Goal: Task Accomplishment & Management: Use online tool/utility

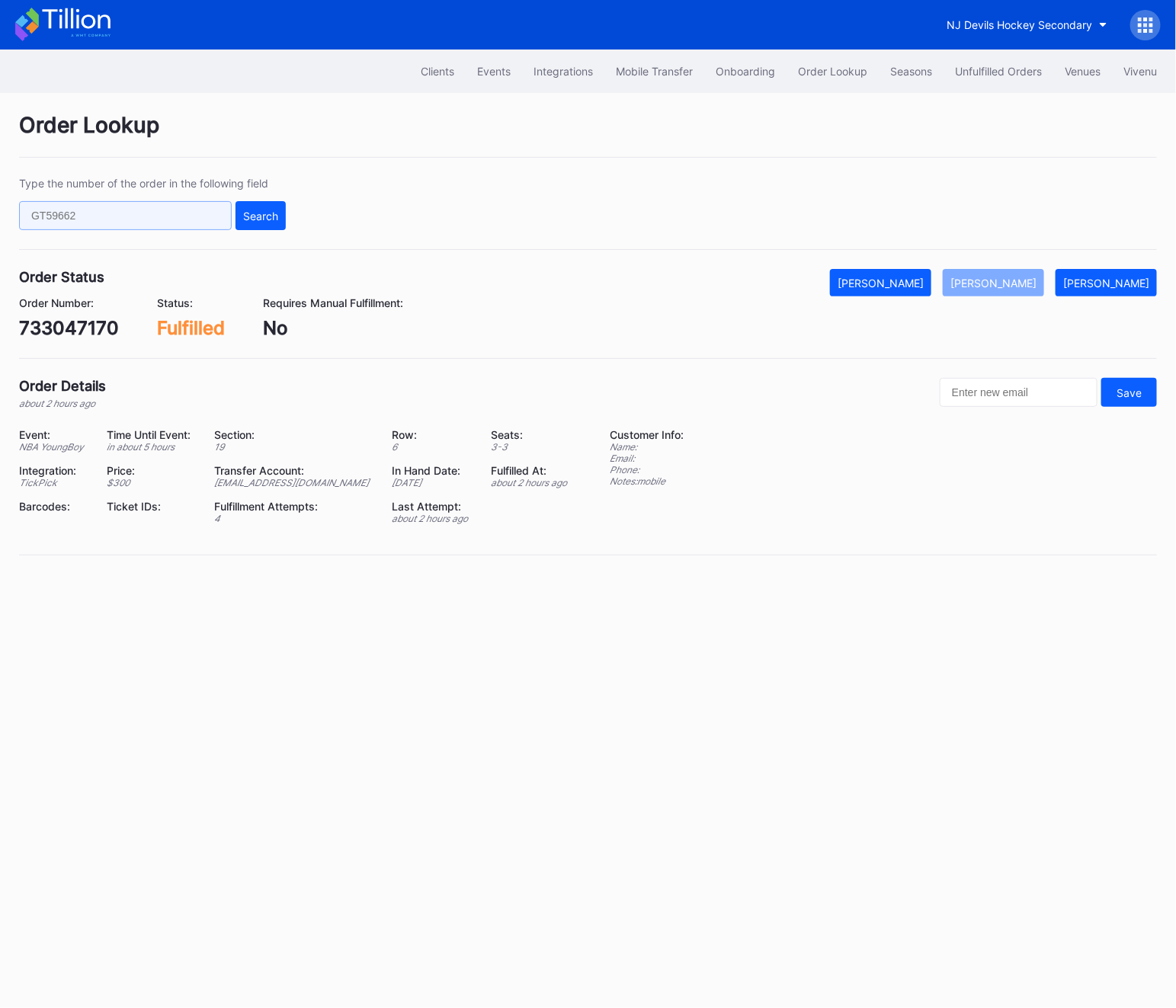
click at [107, 214] on input "text" at bounding box center [125, 216] width 213 height 29
paste input "n360tq331l3"
type input "n360tq331l3"
click at [264, 217] on div "Search" at bounding box center [260, 216] width 35 height 13
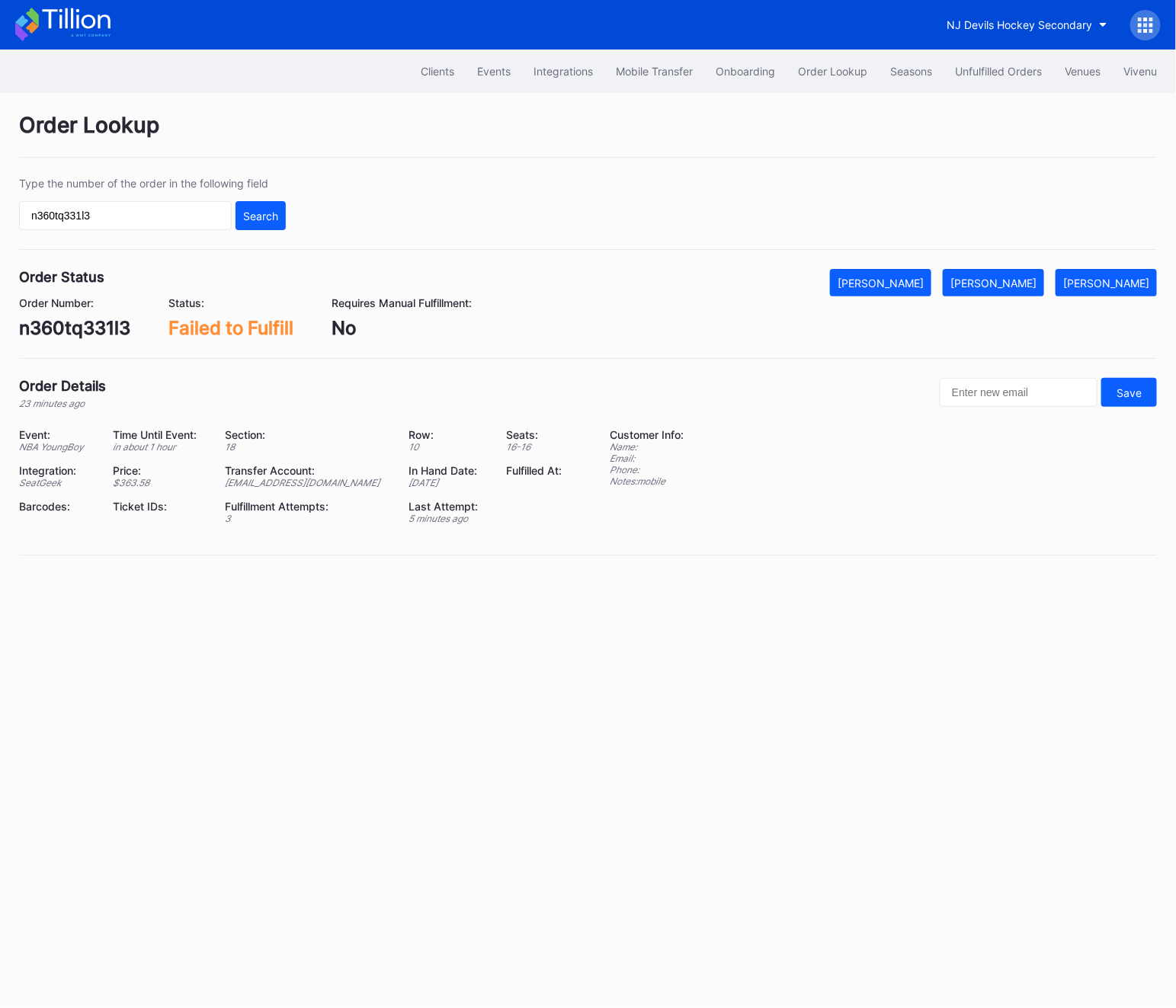
click at [1008, 266] on div "Order Lookup Type the number of the order in the following field n360tq331l3 Se…" at bounding box center [588, 344] width 1176 height 501
click at [1016, 286] on div "[PERSON_NAME]" at bounding box center [992, 283] width 86 height 13
click at [1004, 69] on div "Unfulfilled Orders" at bounding box center [998, 72] width 87 height 13
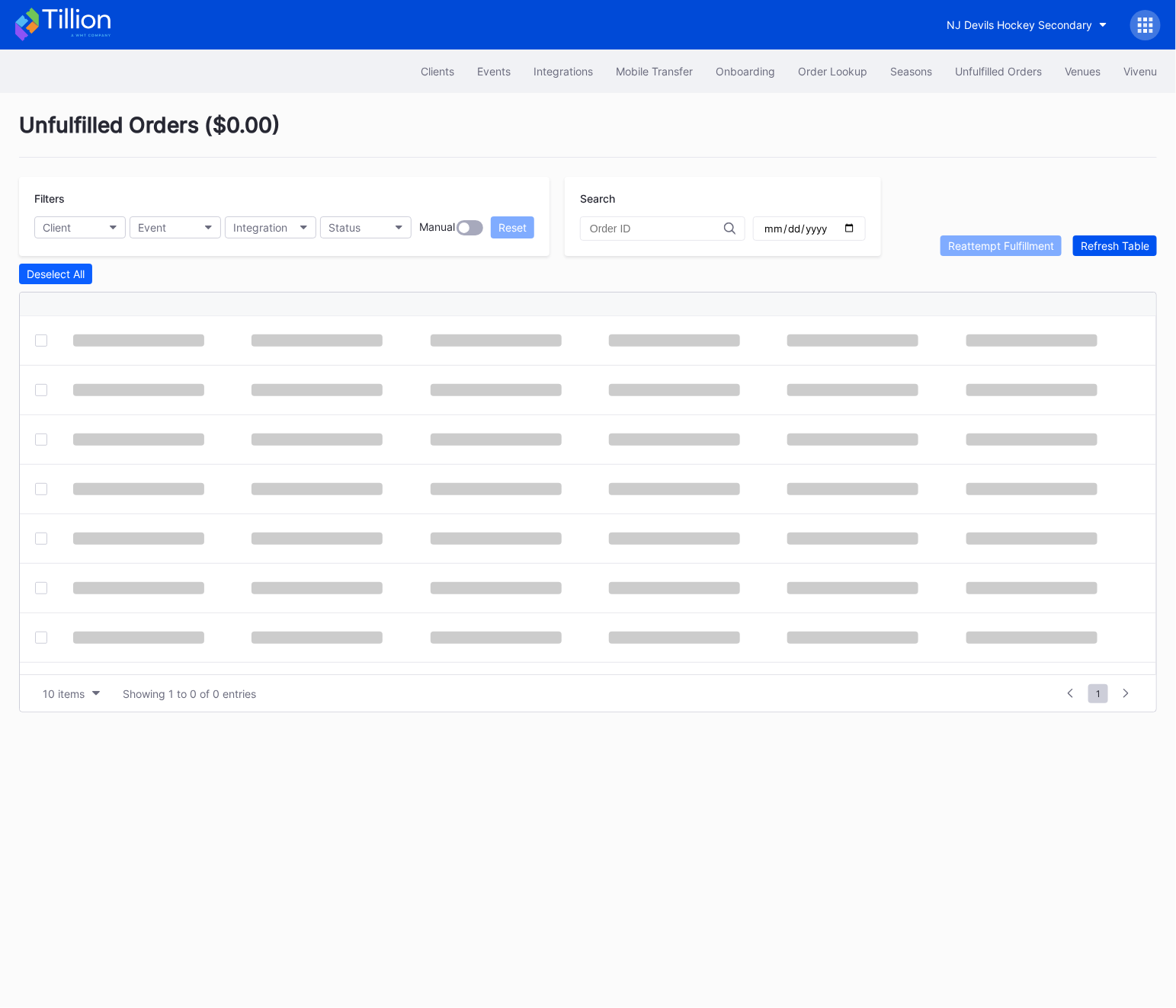
click at [1093, 236] on button "Refresh Table" at bounding box center [1115, 246] width 84 height 21
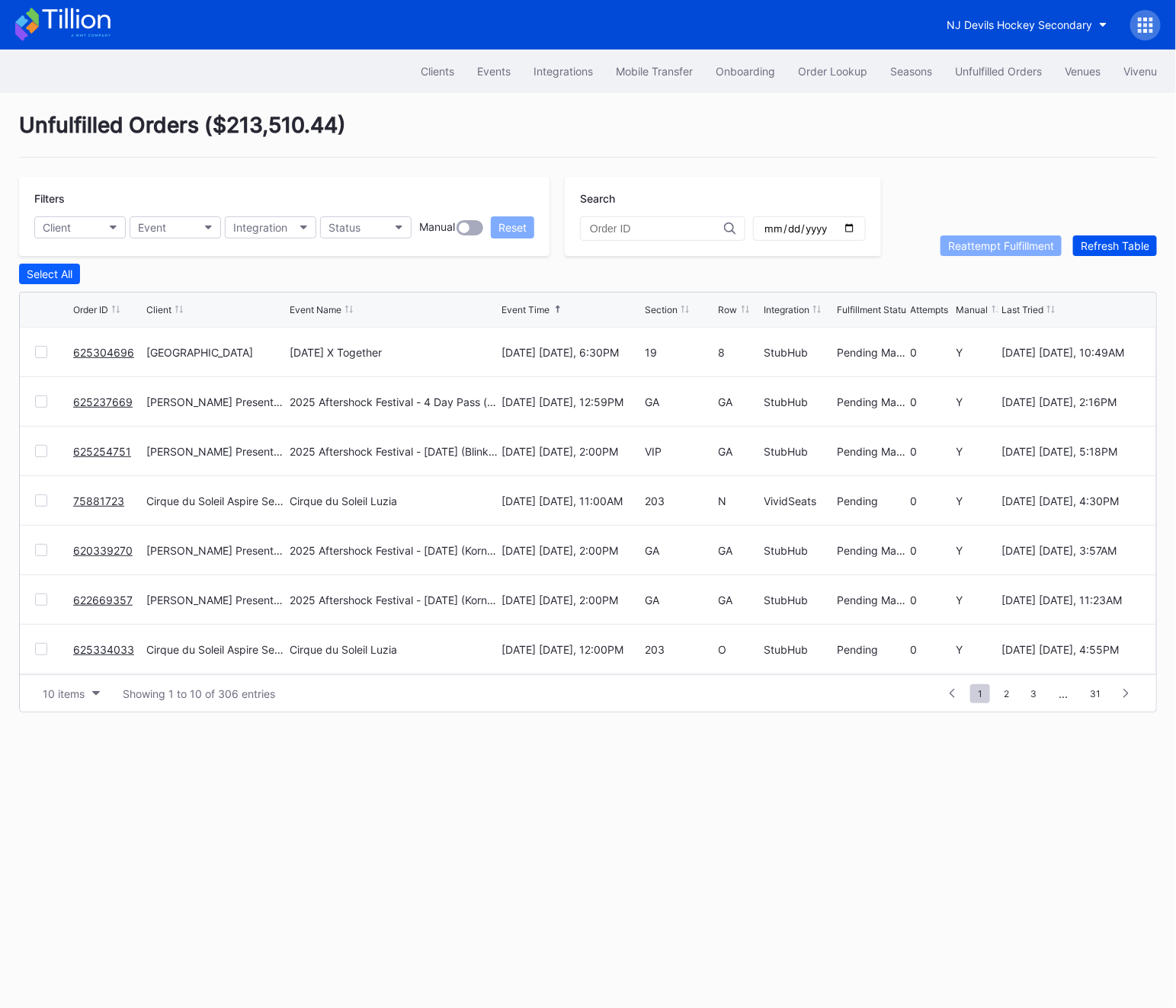
click at [1093, 236] on button "Refresh Table" at bounding box center [1115, 246] width 84 height 21
click at [78, 497] on link "75881723" at bounding box center [99, 501] width 51 height 13
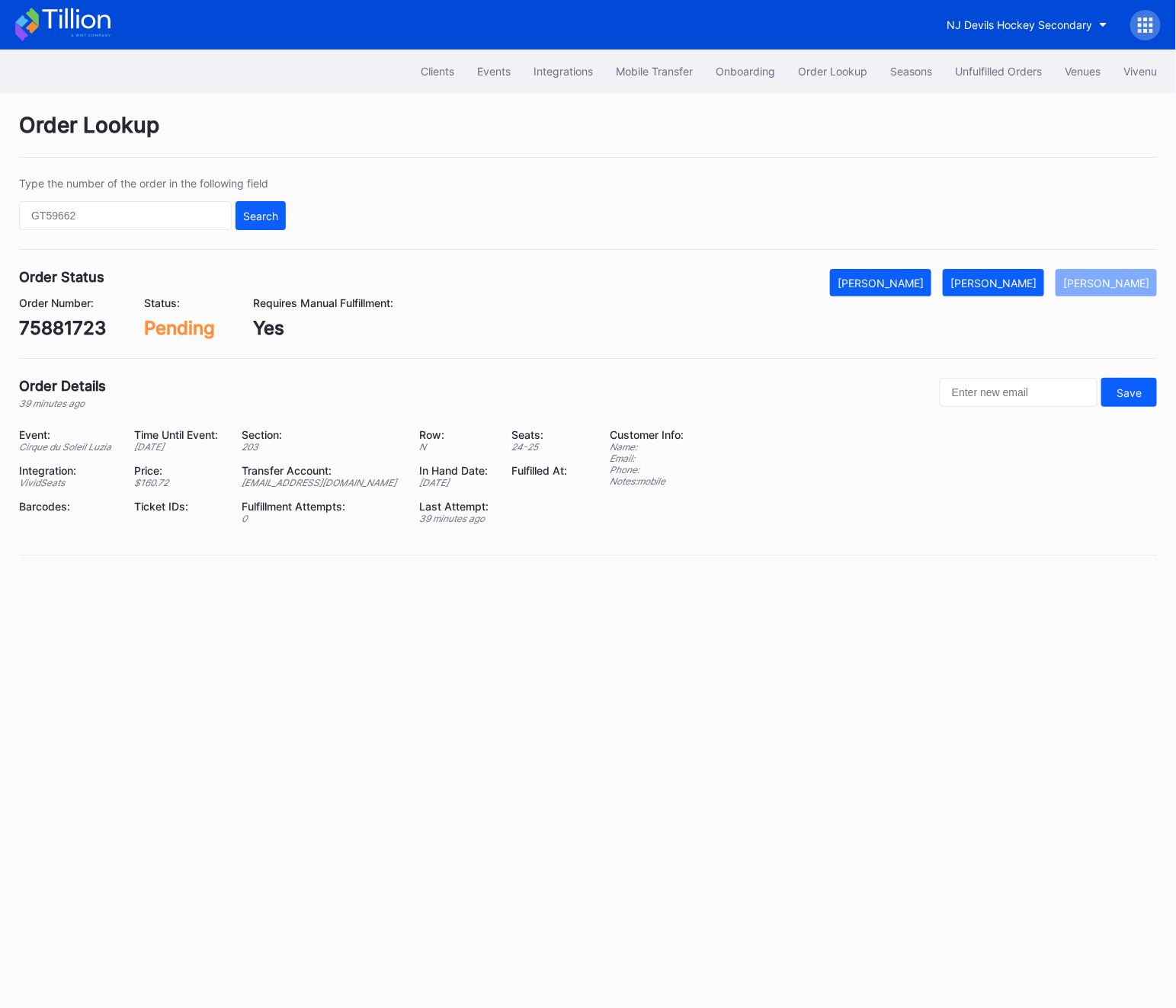
click at [78, 341] on div "Order Status Mark Cancelled [PERSON_NAME] [PERSON_NAME] Order Number: 75881723 …" at bounding box center [588, 314] width 1137 height 90
click at [74, 333] on div "75881723" at bounding box center [62, 328] width 87 height 22
copy div "75881723"
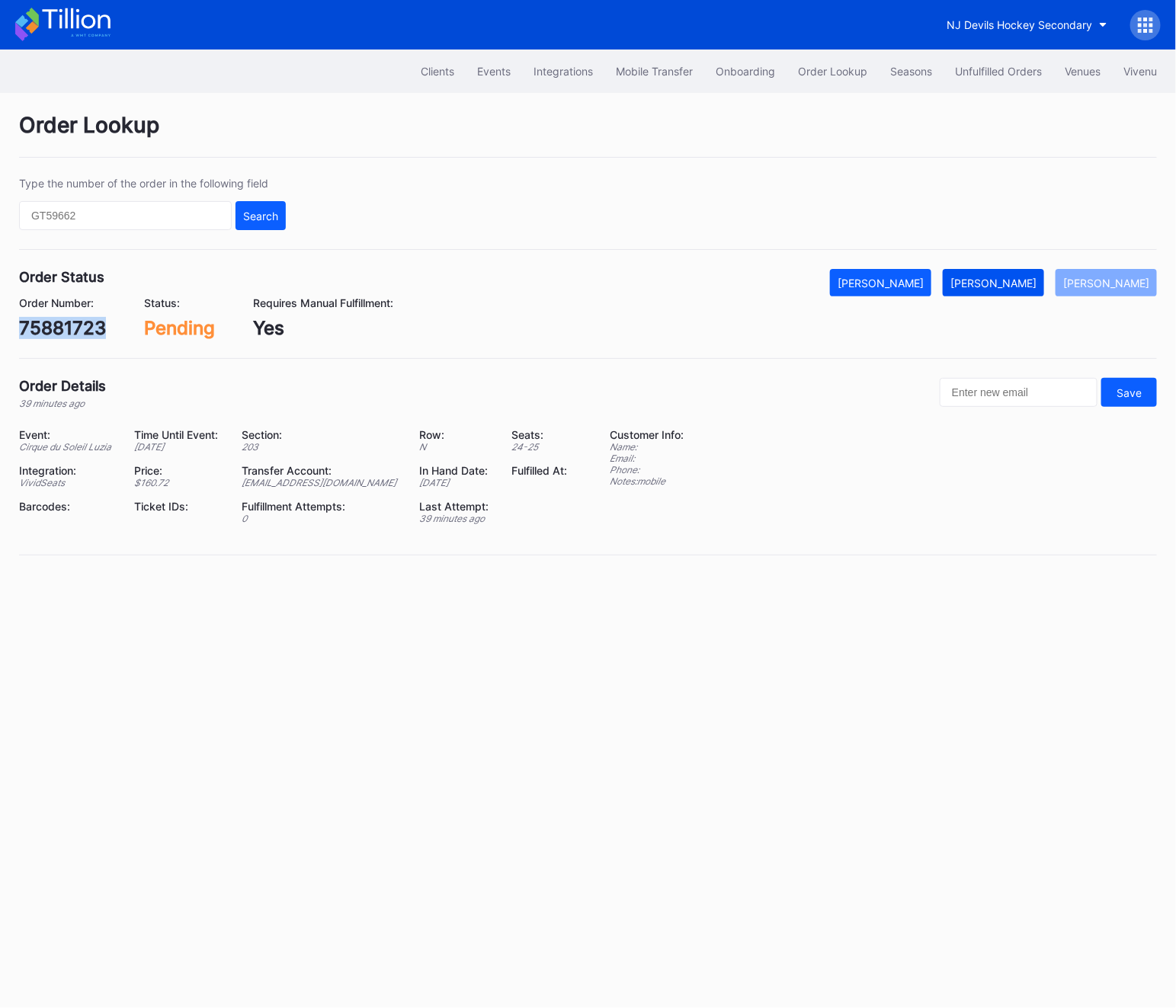
click at [1003, 278] on div "[PERSON_NAME]" at bounding box center [992, 283] width 86 height 13
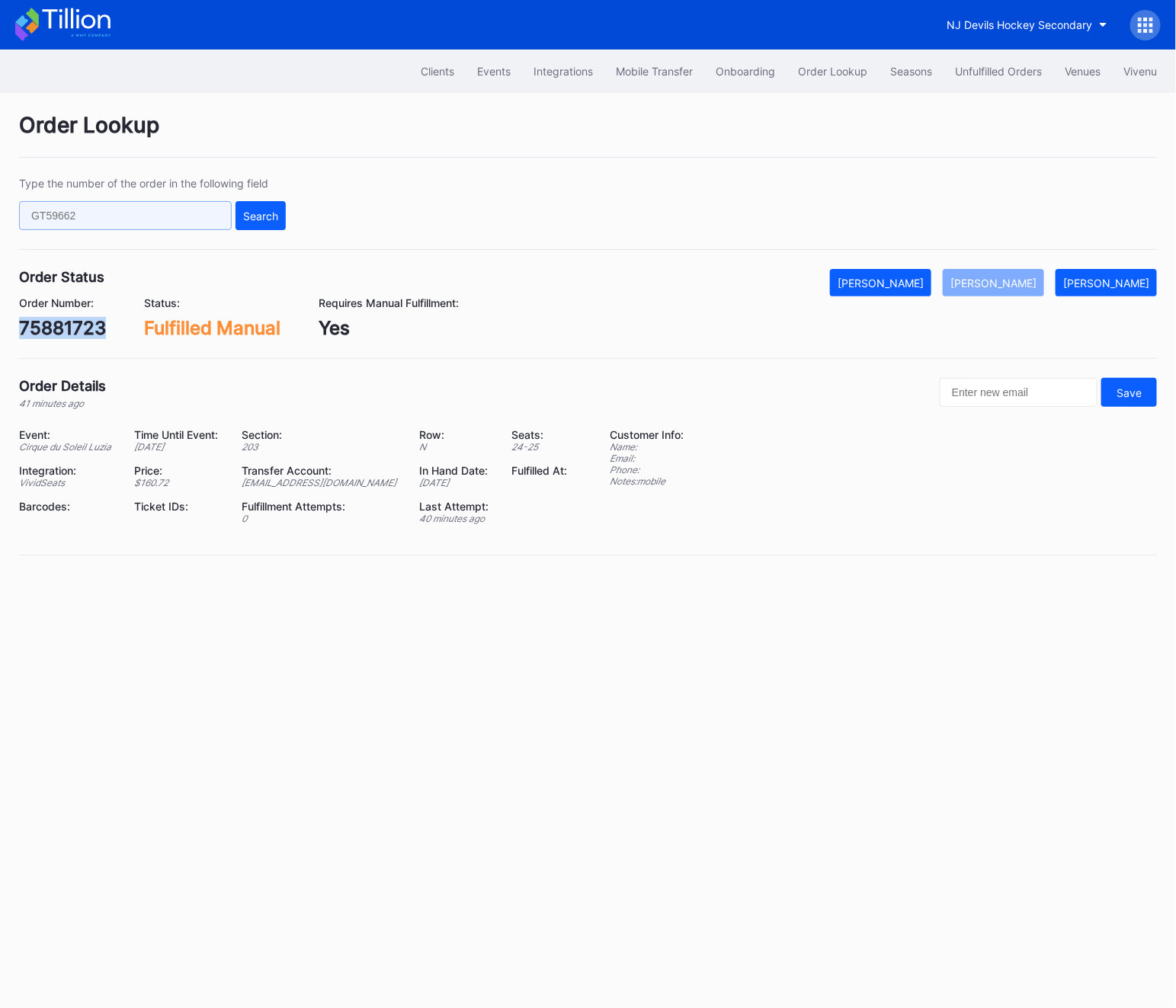
click at [61, 225] on input "text" at bounding box center [125, 216] width 213 height 29
paste input "625304696"
click at [318, 219] on div "Type the number of the order in the following field 625304696 Search" at bounding box center [588, 214] width 1137 height 73
click at [266, 220] on div "Search" at bounding box center [260, 216] width 35 height 13
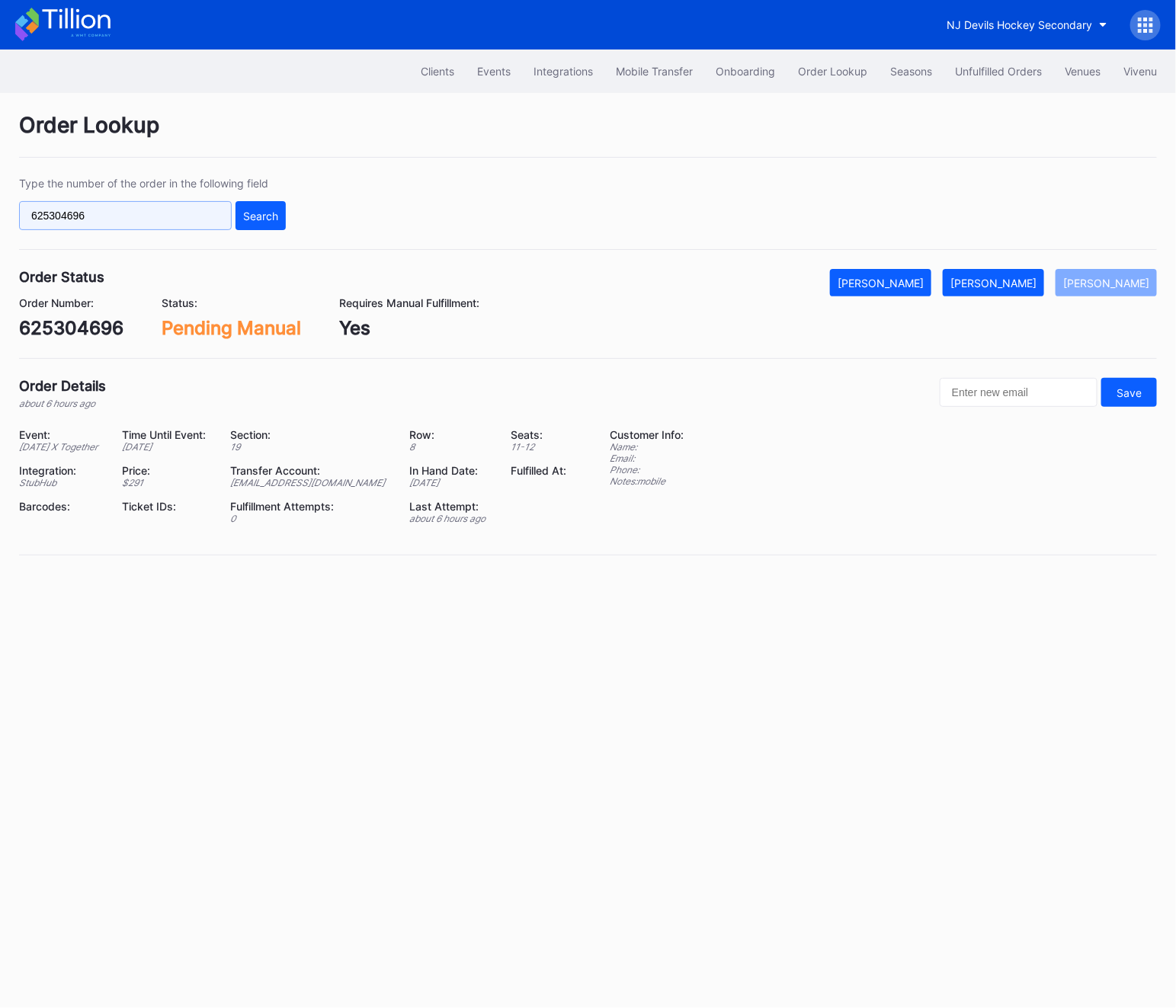
click at [146, 213] on input "625304696" at bounding box center [125, 216] width 213 height 29
paste input "4720927"
click at [281, 214] on button "Search" at bounding box center [260, 216] width 50 height 29
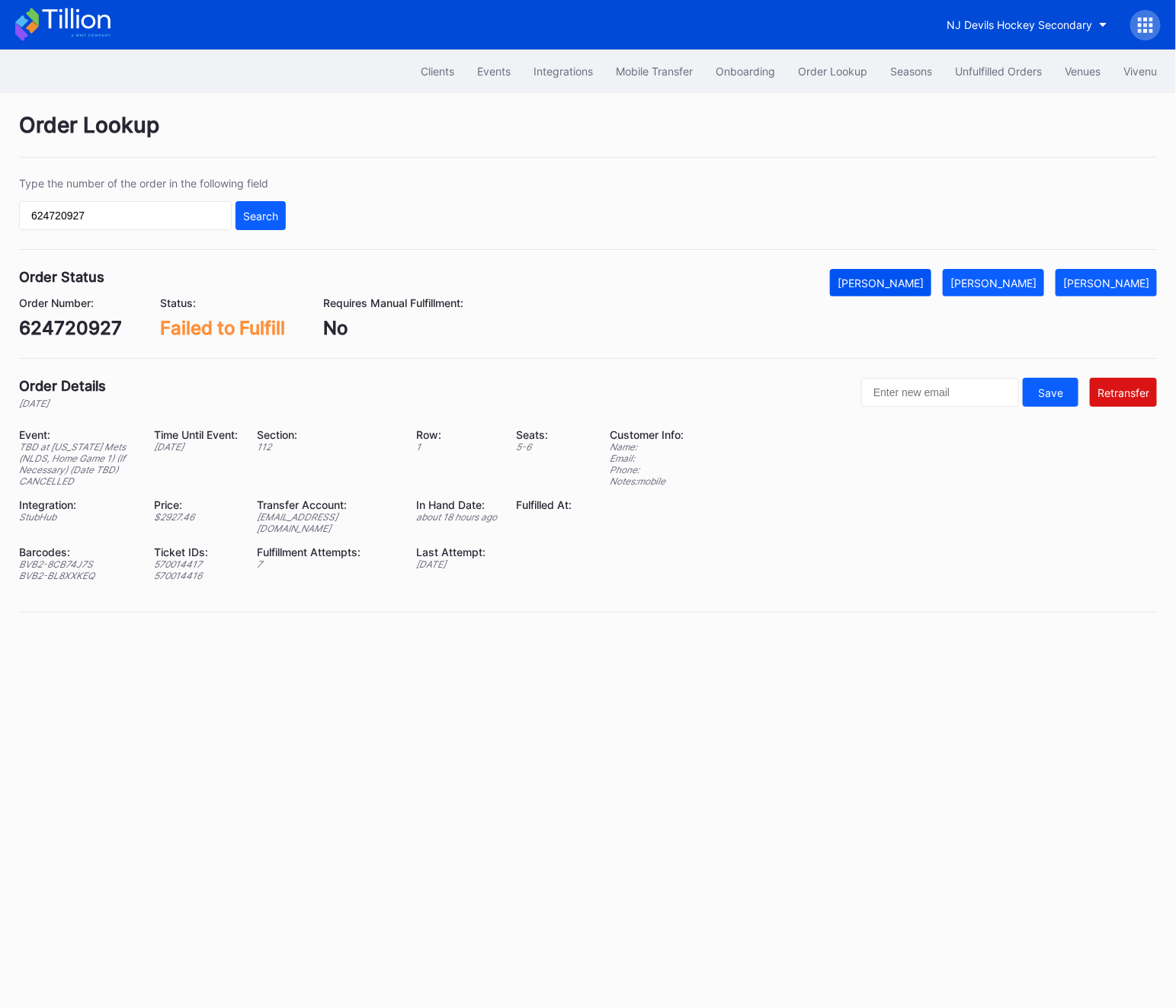
click at [924, 281] on div "[PERSON_NAME]" at bounding box center [879, 283] width 86 height 13
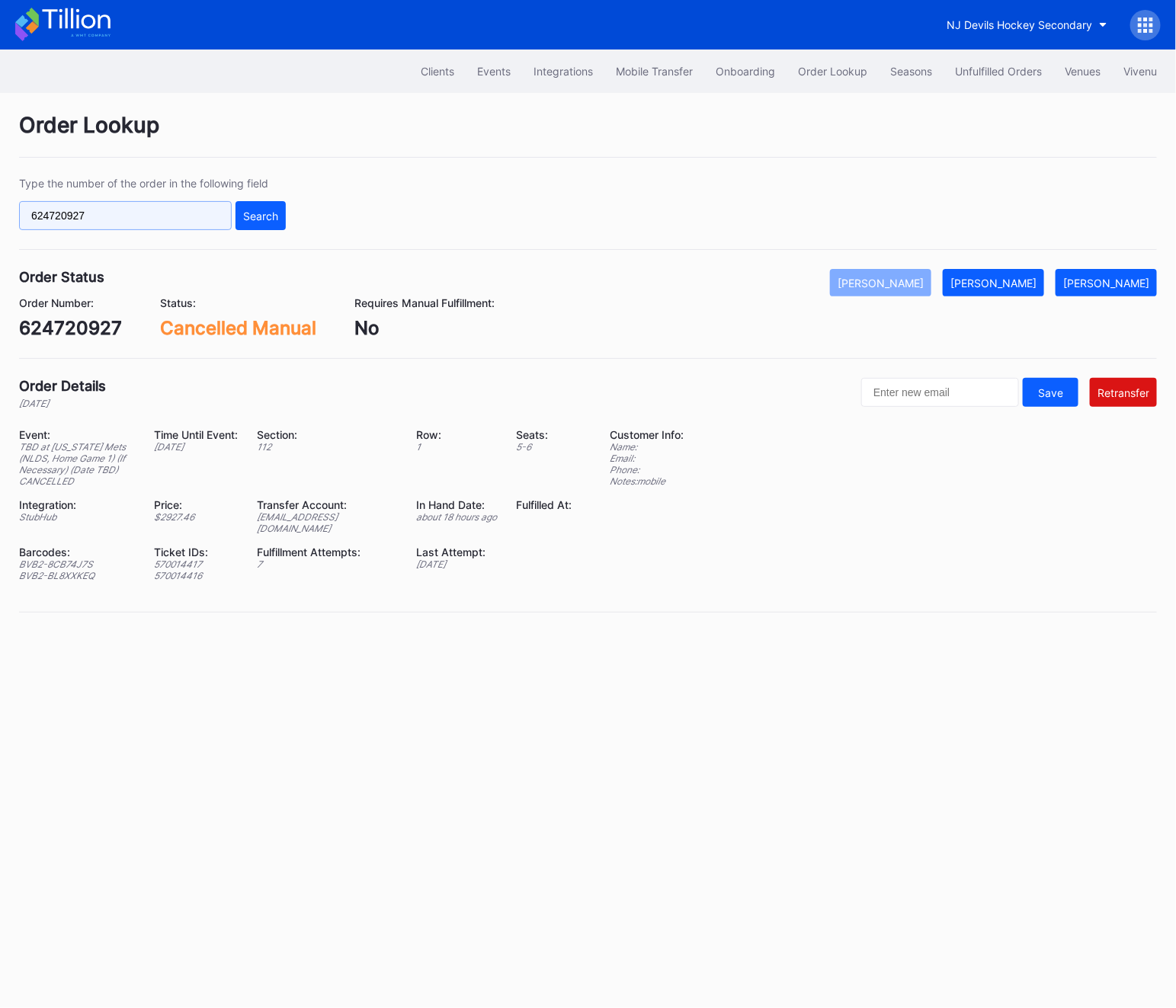
click at [146, 216] on input "624720927" at bounding box center [125, 216] width 213 height 29
paste input "5244439"
click at [236, 224] on button "Search" at bounding box center [260, 216] width 50 height 29
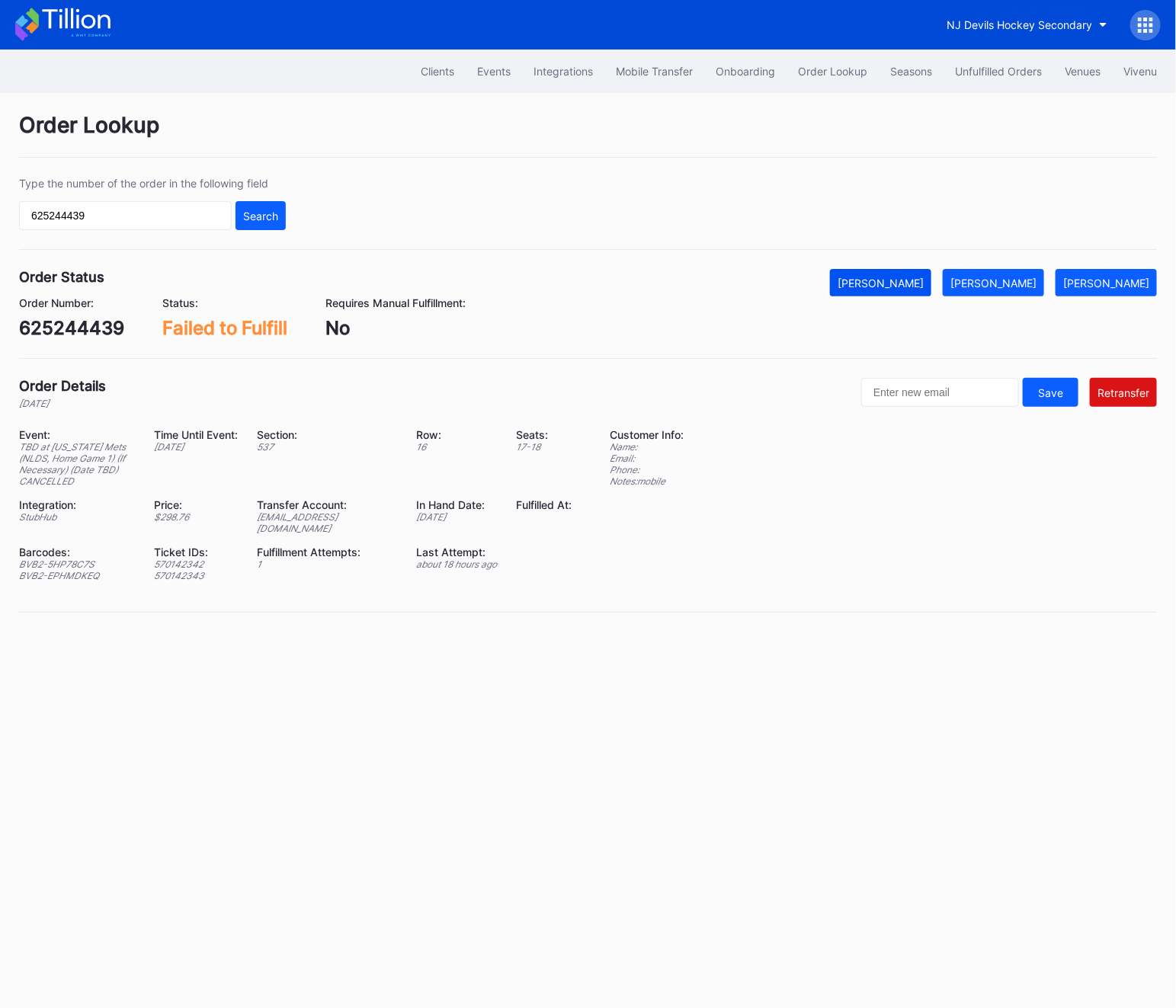
click at [921, 290] on button "[PERSON_NAME]" at bounding box center [880, 282] width 102 height 27
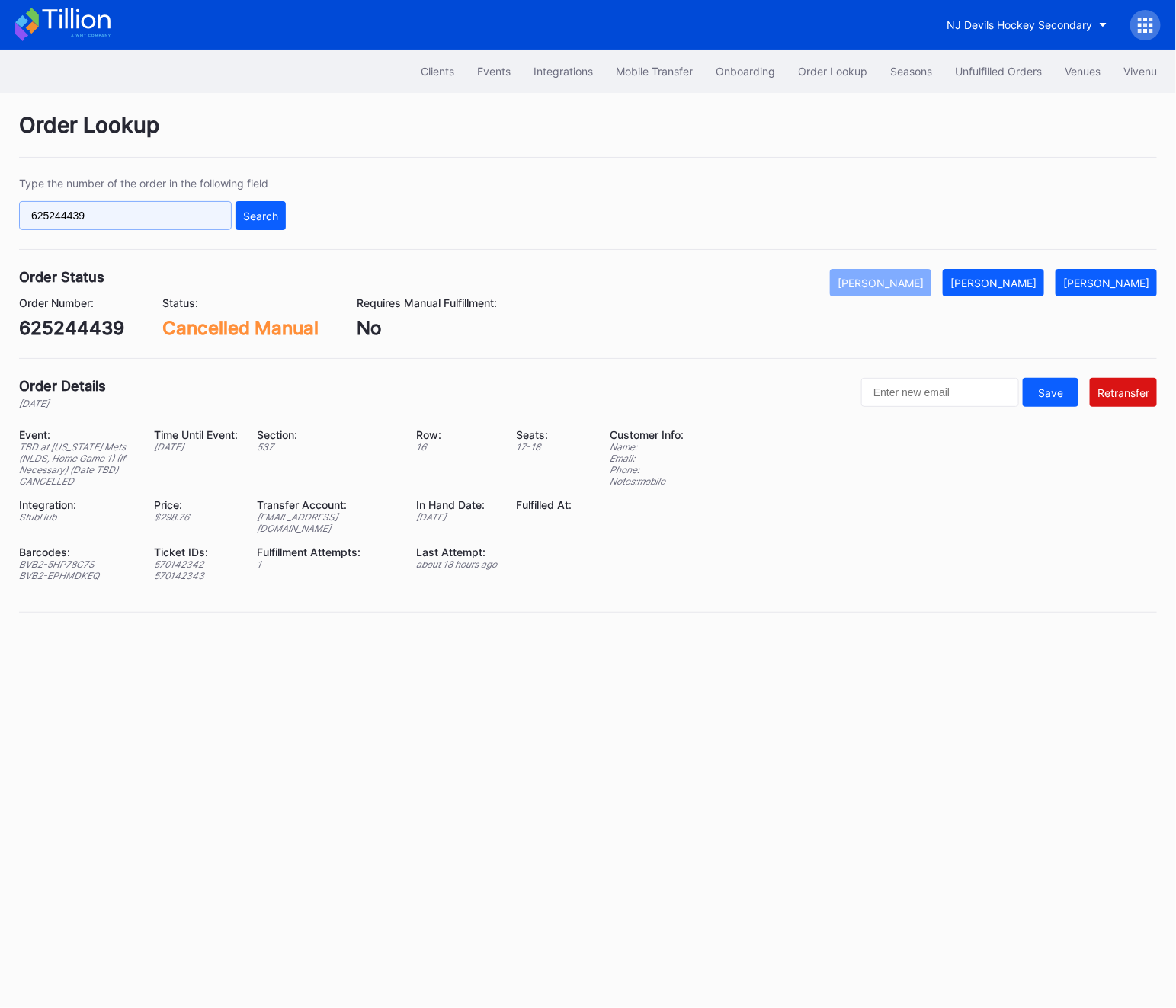
click at [153, 211] on input "625244439" at bounding box center [125, 216] width 213 height 29
paste input "4720927"
click at [220, 211] on input "624720927" at bounding box center [125, 216] width 213 height 29
click at [289, 211] on div "Type the number of the order in the following field 624720927 Search" at bounding box center [588, 214] width 1137 height 73
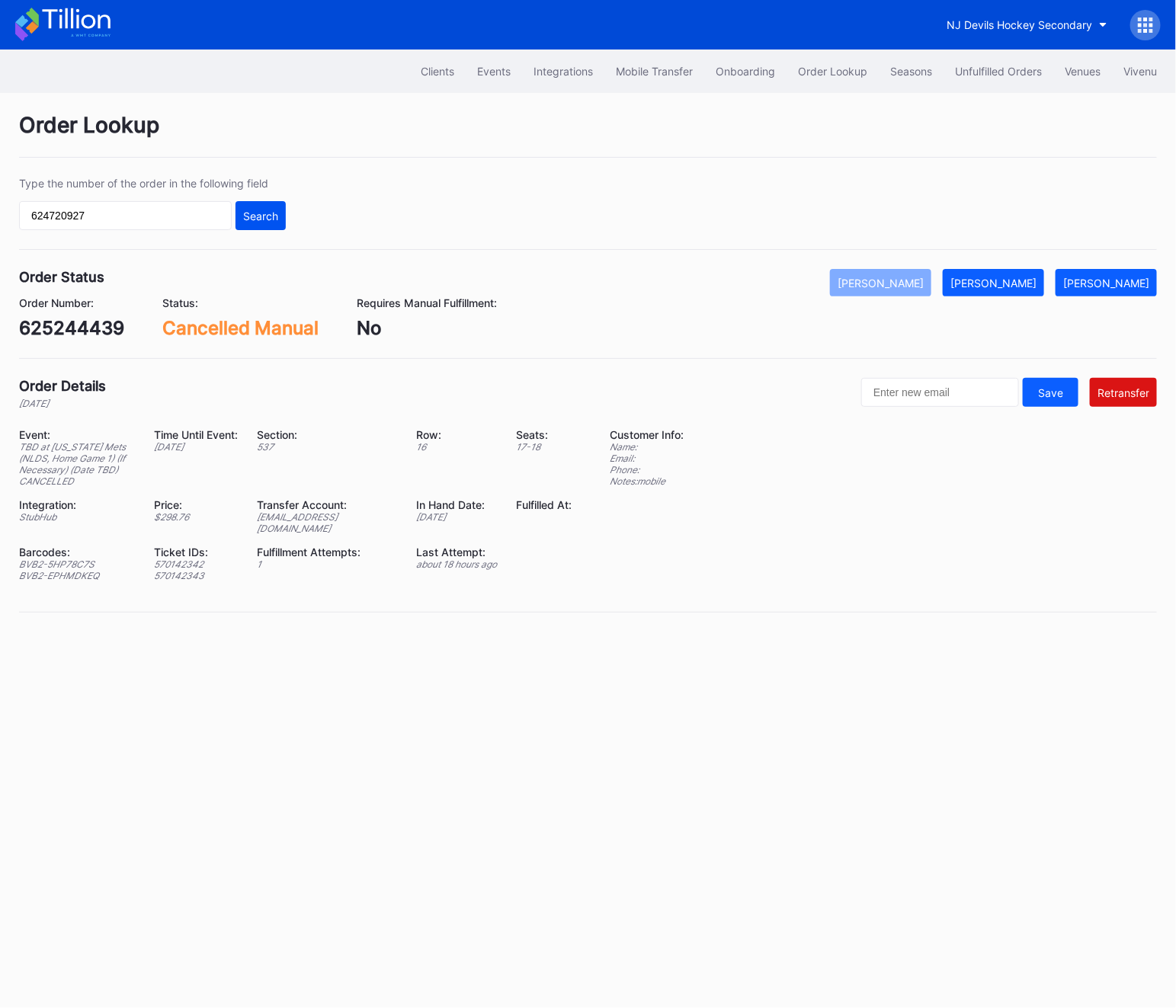
click at [250, 218] on div "Search" at bounding box center [260, 216] width 35 height 13
click at [99, 224] on input "624720927" at bounding box center [125, 216] width 213 height 29
paste input "807949"
click at [231, 197] on div "Type the number of the order in the following field 624807949 Search" at bounding box center [152, 203] width 266 height 54
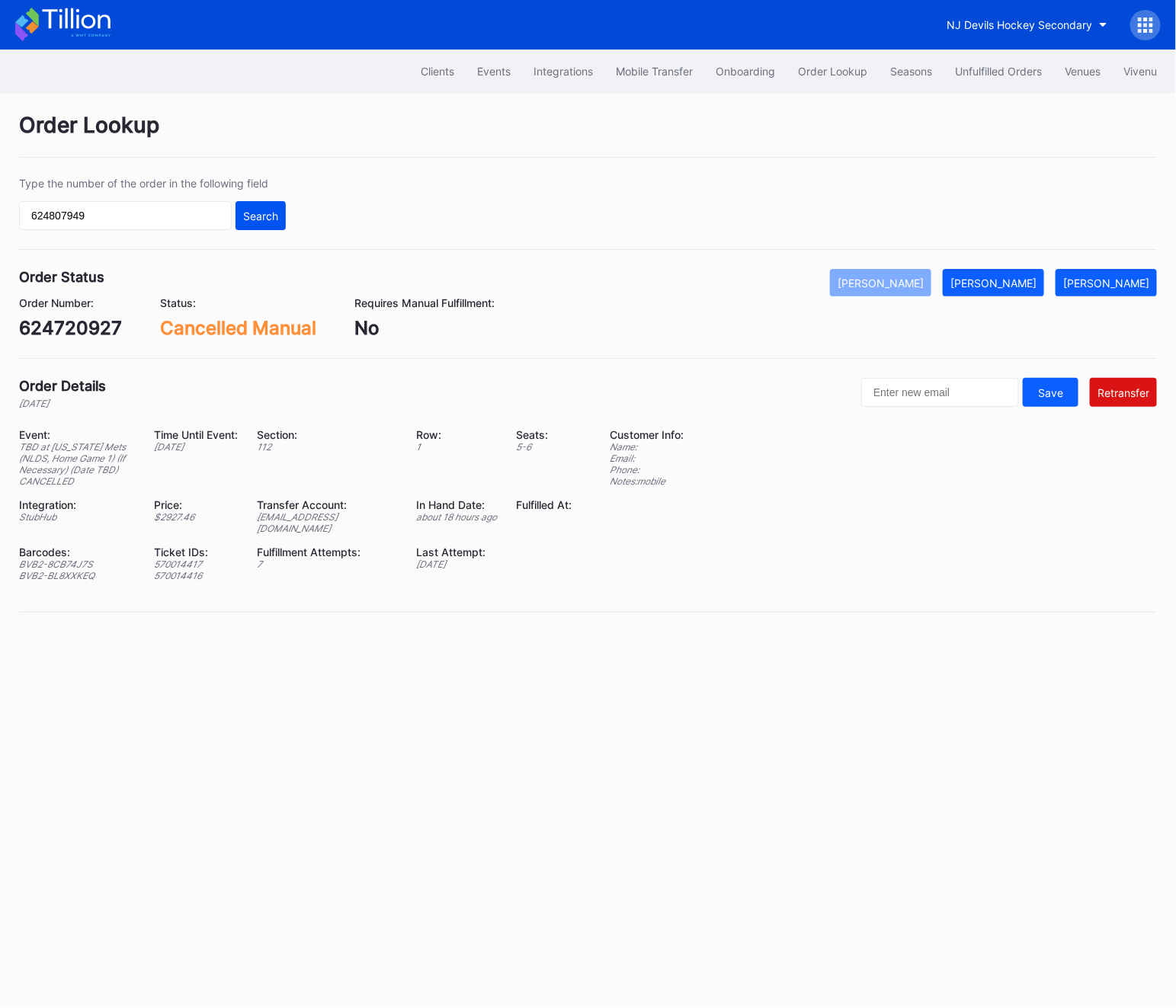
click at [256, 227] on button "Search" at bounding box center [260, 216] width 50 height 29
click at [940, 297] on div "Order Number: 624807949 Status: Failed to Fulfill Requires Manual Fulfillment: …" at bounding box center [588, 317] width 1137 height 42
click at [924, 286] on div "[PERSON_NAME]" at bounding box center [879, 283] width 86 height 13
click at [130, 200] on div "Type the number of the order in the following field 624807949 Search" at bounding box center [152, 203] width 266 height 54
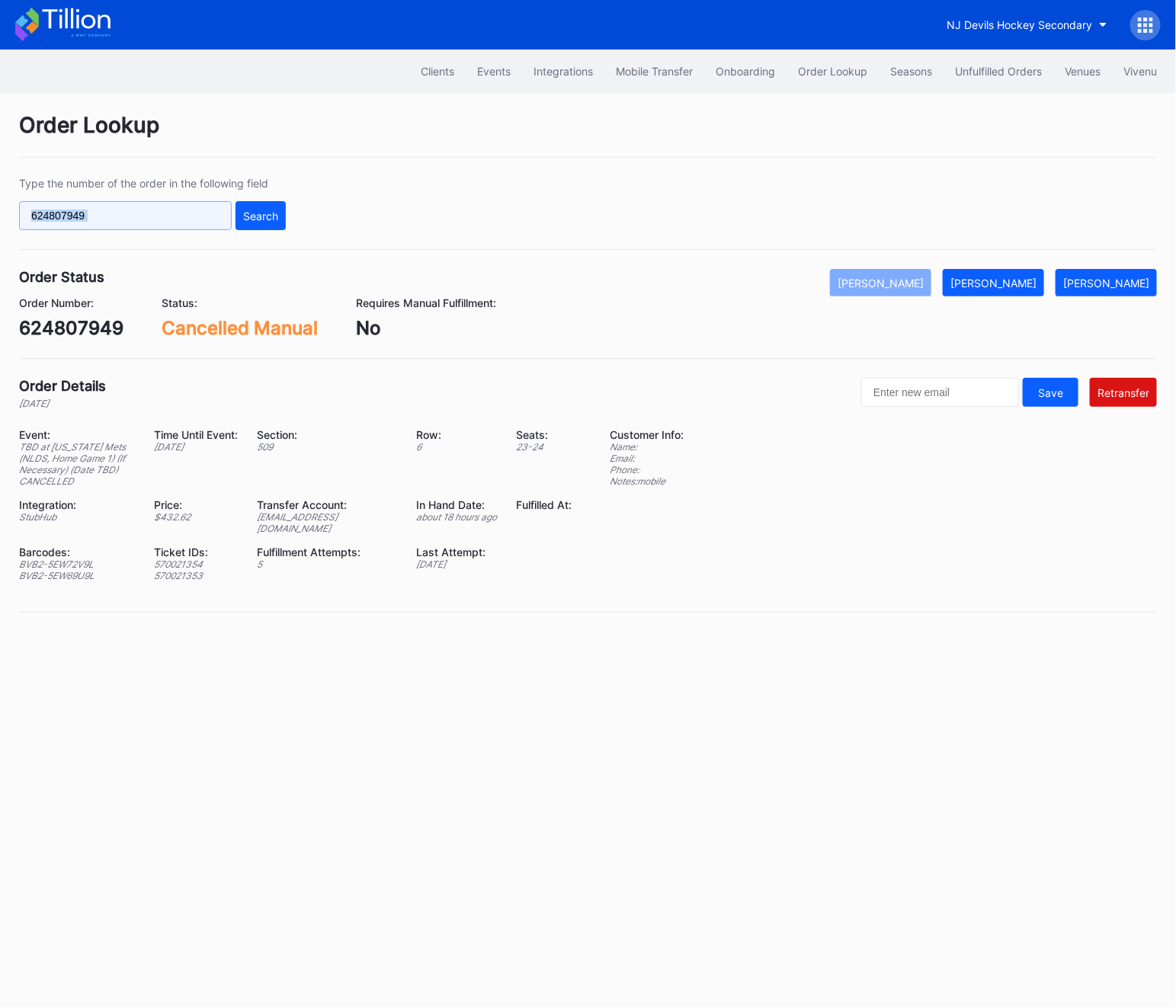
click at [170, 222] on input "624807949" at bounding box center [125, 216] width 213 height 29
paste input "73969817"
type input "73969817"
click at [271, 218] on div "Search" at bounding box center [260, 216] width 35 height 13
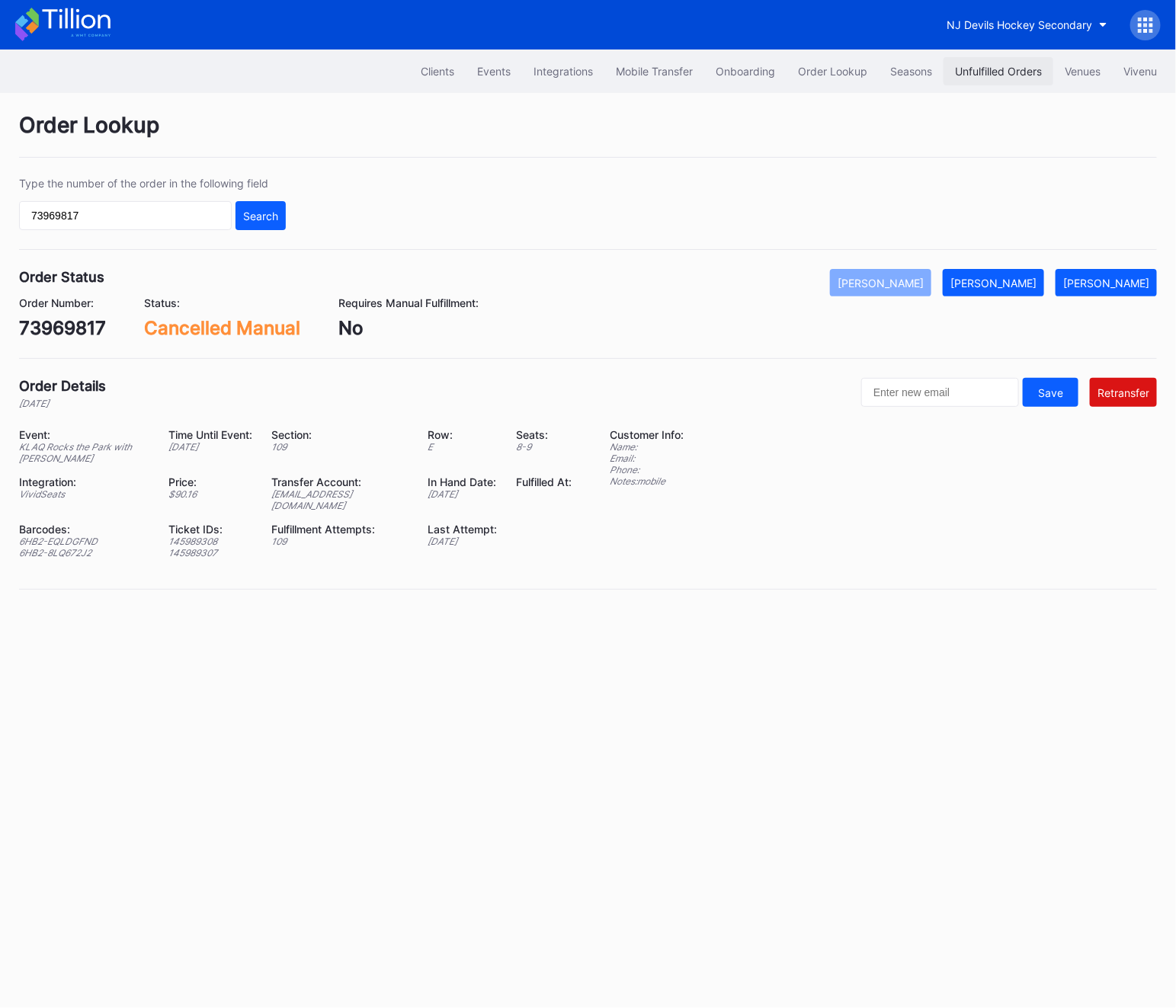
click at [981, 74] on div "Unfulfilled Orders" at bounding box center [998, 72] width 87 height 13
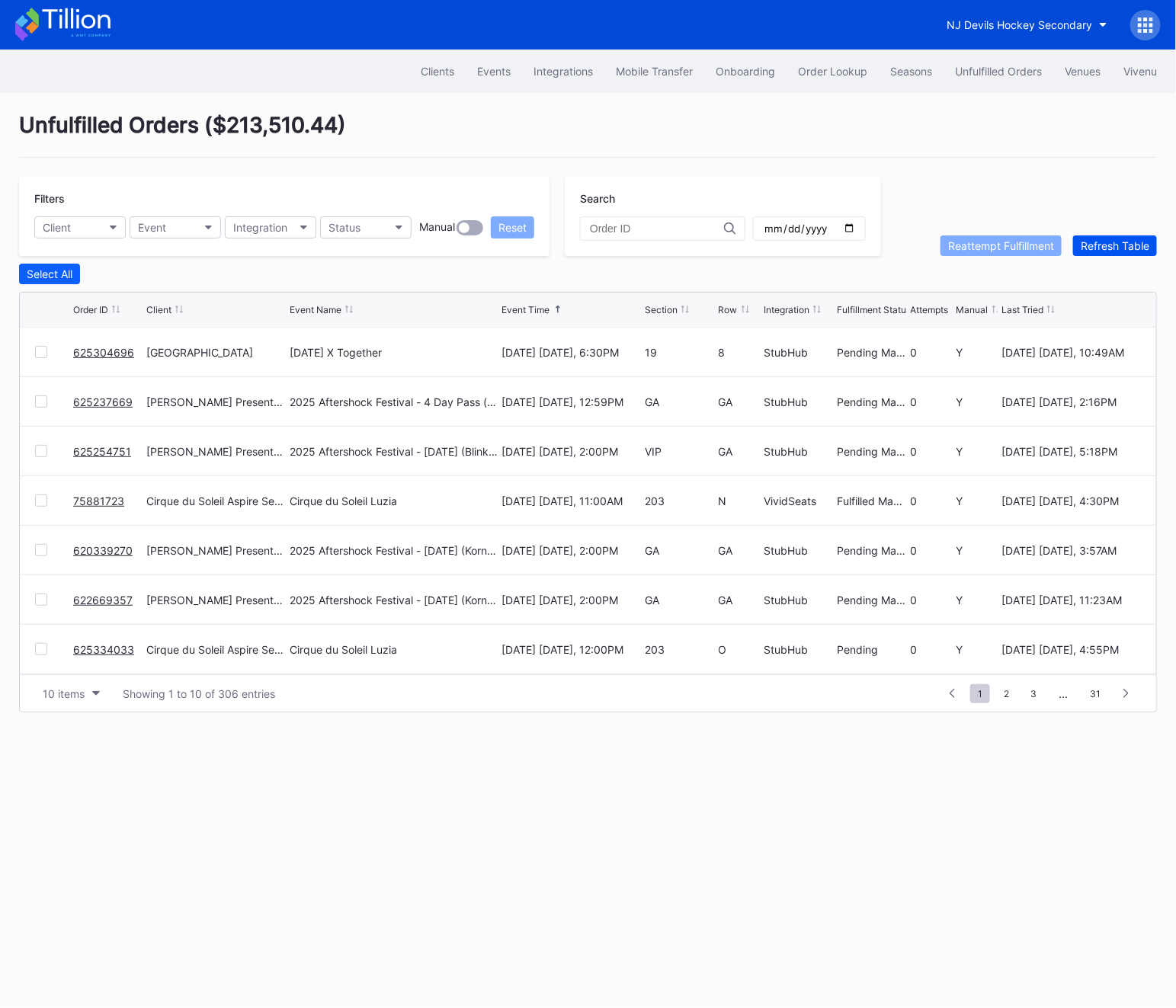
click at [1120, 251] on button "Refresh Table" at bounding box center [1115, 246] width 84 height 21
click at [103, 597] on link "625334033" at bounding box center [104, 600] width 61 height 13
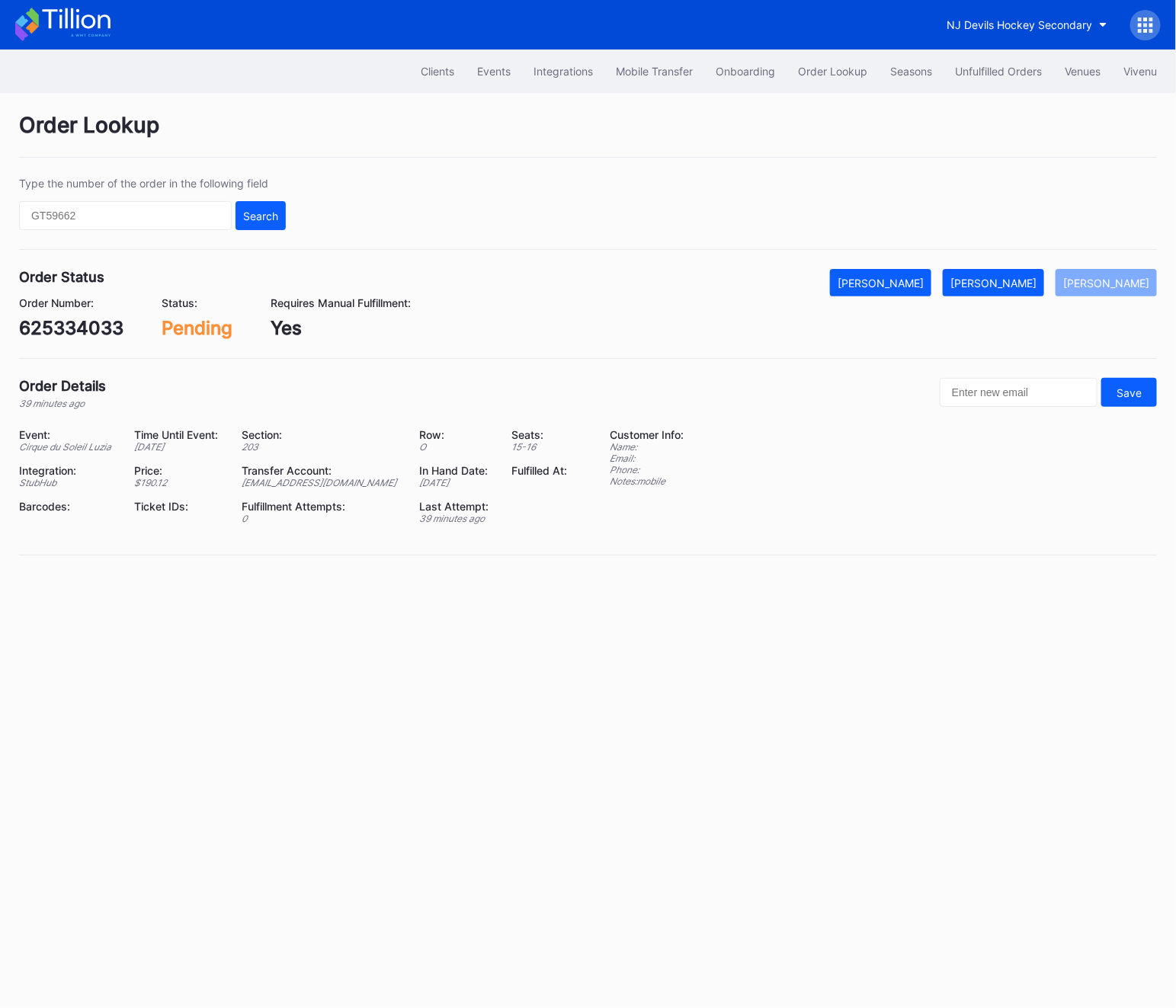
click at [70, 329] on div "625334033" at bounding box center [71, 328] width 105 height 22
copy div "625334033"
click at [72, 323] on div "625334033" at bounding box center [71, 328] width 105 height 22
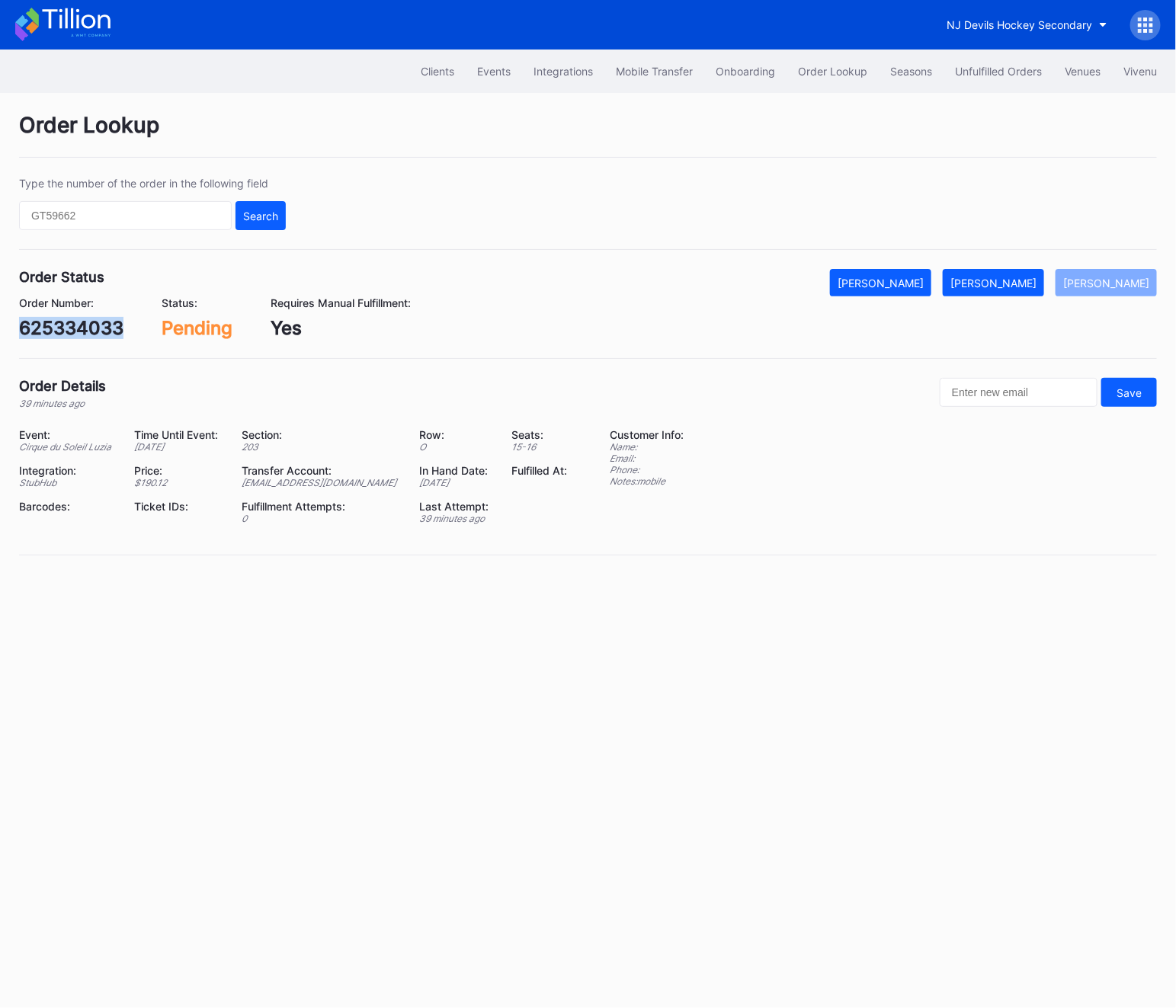
copy div "625334033"
click at [1018, 290] on button "[PERSON_NAME]" at bounding box center [993, 282] width 102 height 27
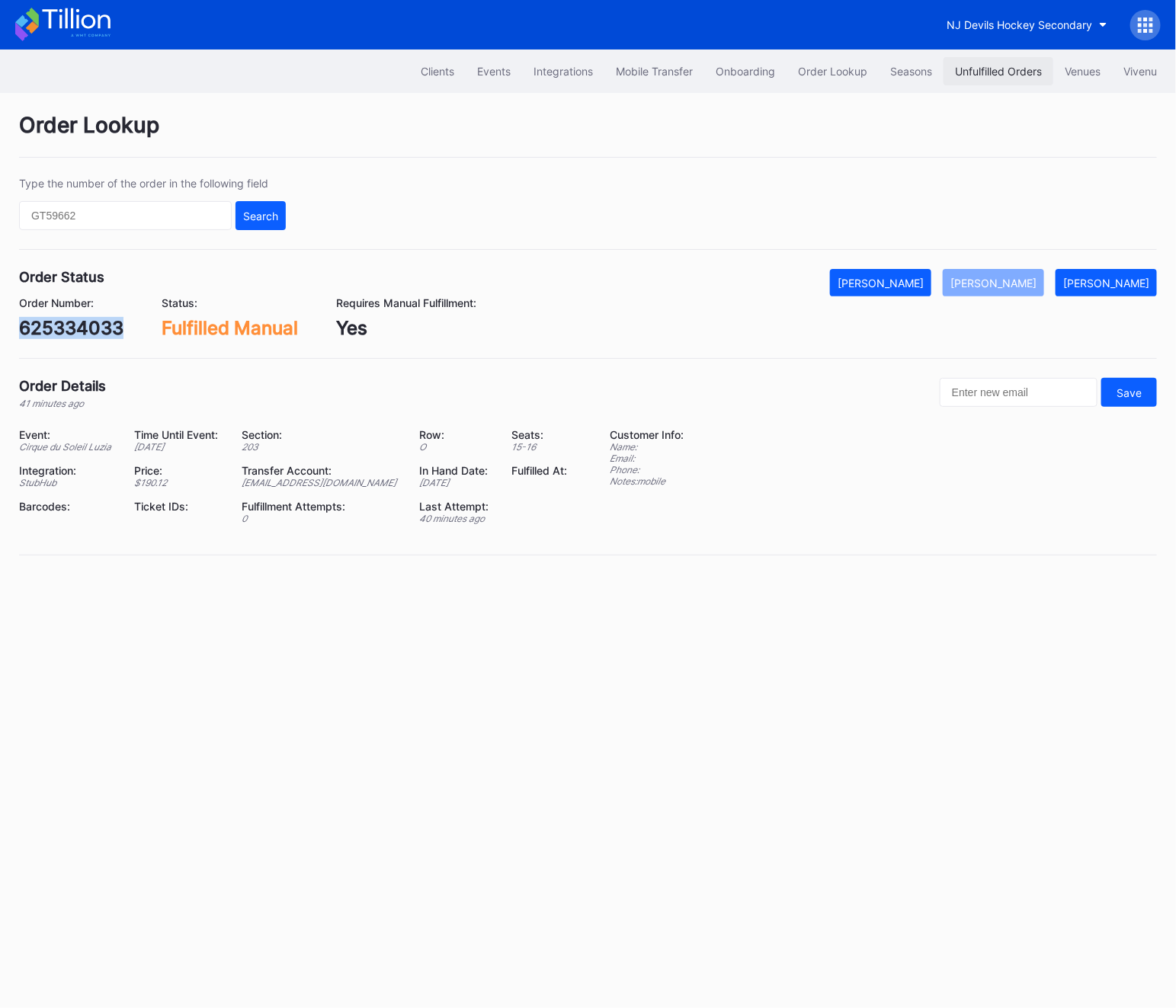
click at [987, 62] on button "Unfulfilled Orders" at bounding box center [998, 72] width 110 height 28
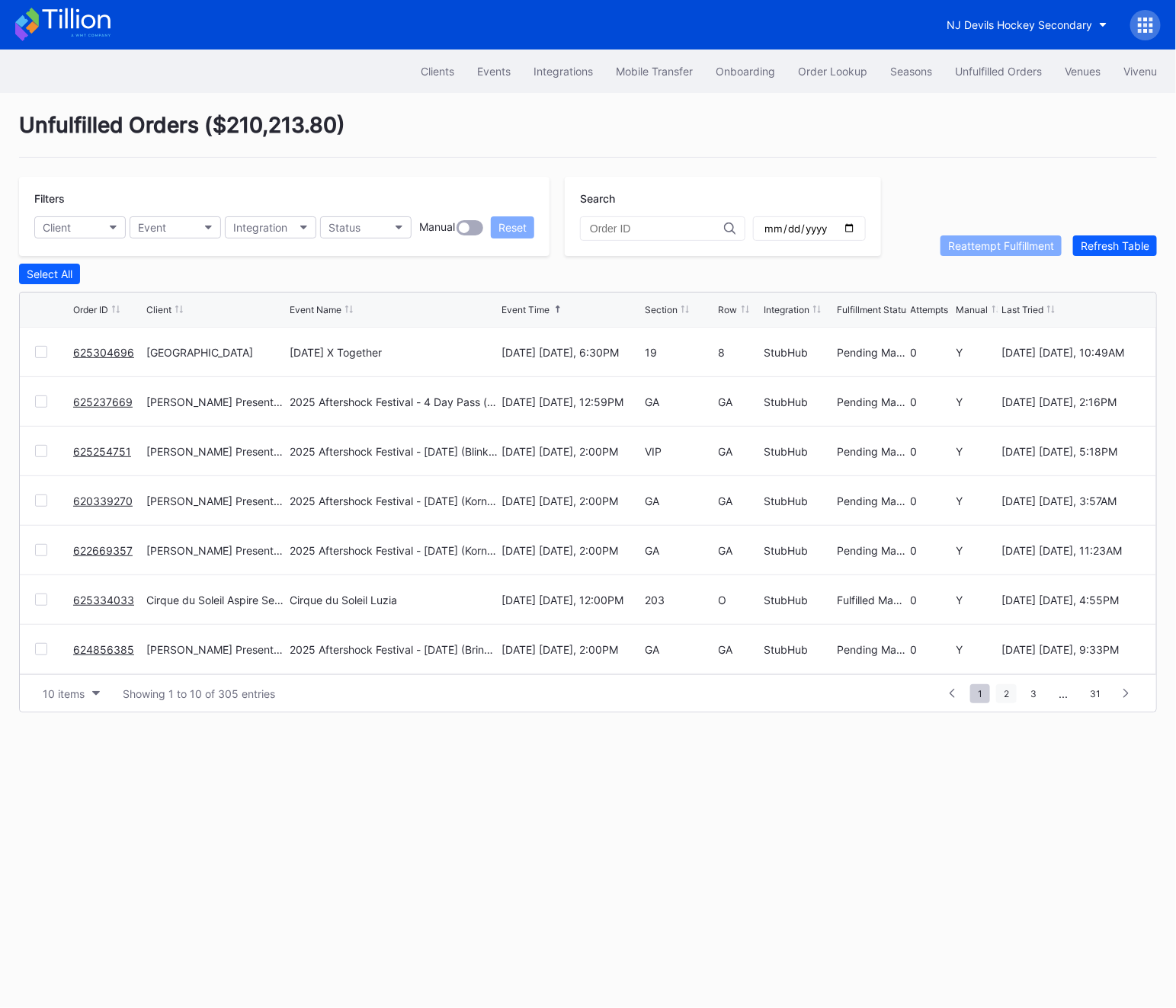
click at [1001, 692] on span "2" at bounding box center [1007, 694] width 21 height 19
click at [986, 690] on span "2" at bounding box center [979, 694] width 21 height 19
click at [953, 694] on span "1" at bounding box center [952, 694] width 20 height 19
click at [97, 552] on link "624400849" at bounding box center [104, 552] width 61 height 13
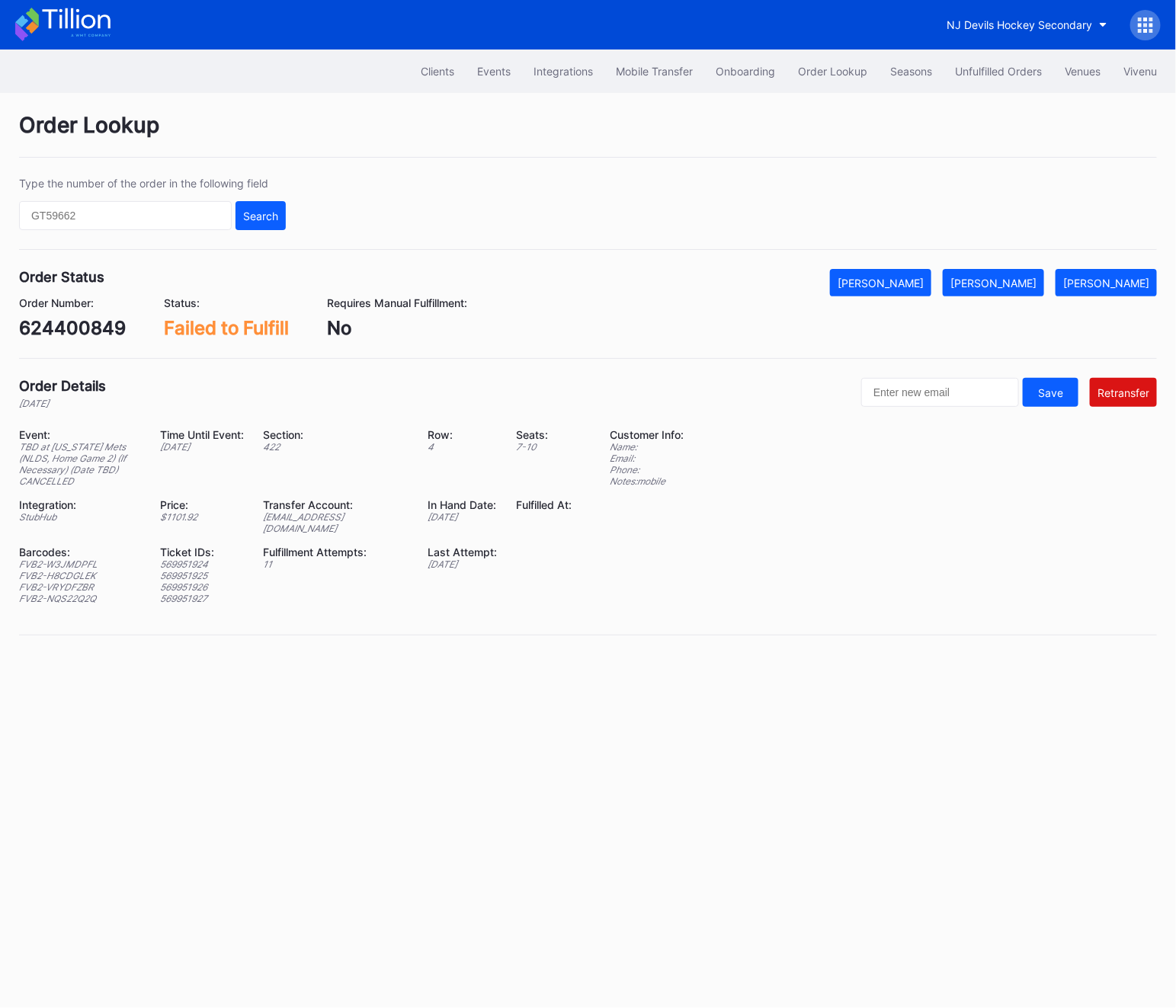
click at [74, 317] on div "624400849" at bounding box center [72, 328] width 106 height 22
copy div "624400849"
click at [901, 277] on div "[PERSON_NAME]" at bounding box center [879, 283] width 86 height 13
click at [992, 70] on div "Unfulfilled Orders" at bounding box center [998, 72] width 87 height 13
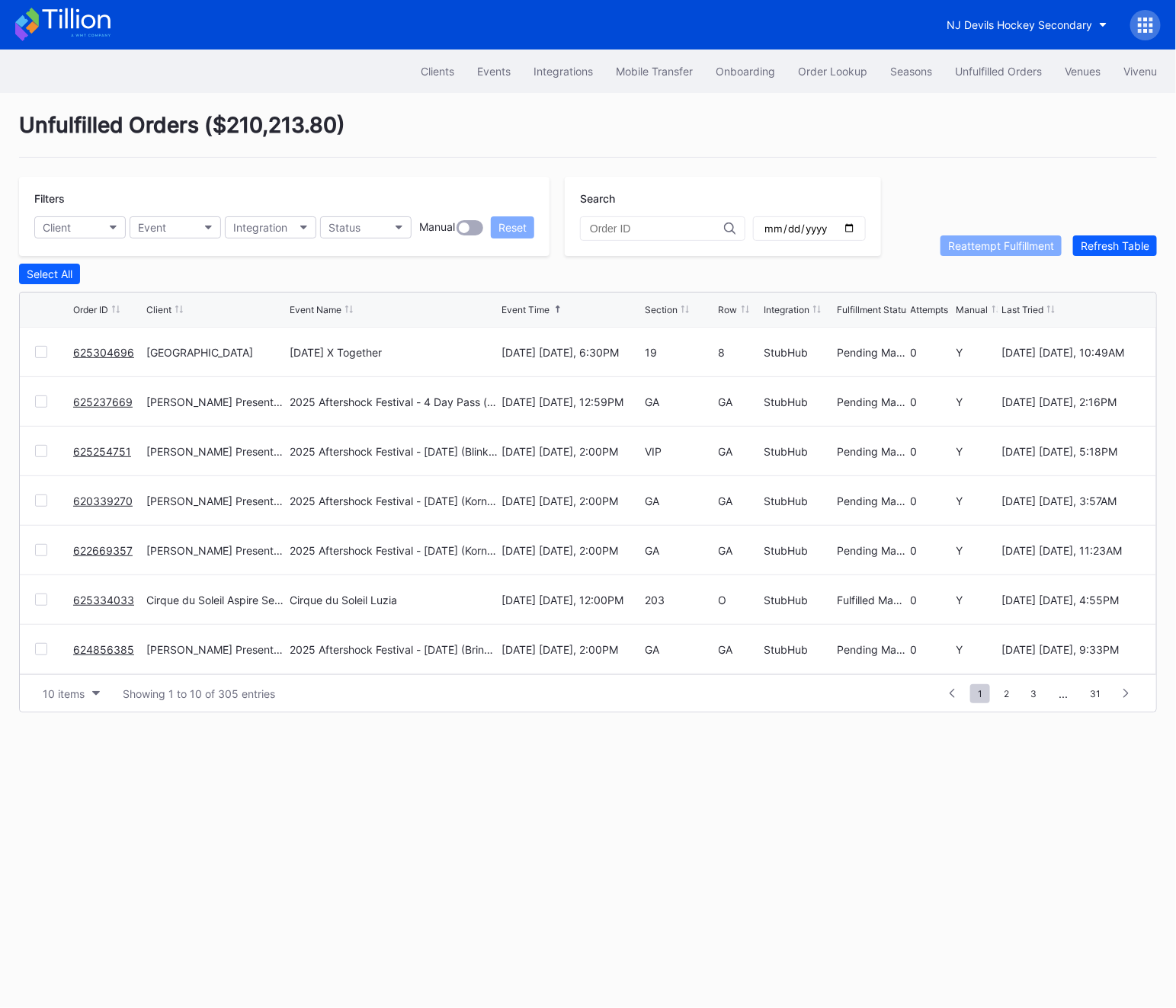
scroll to position [148, 0]
click at [90, 599] on link "624879177" at bounding box center [102, 600] width 57 height 13
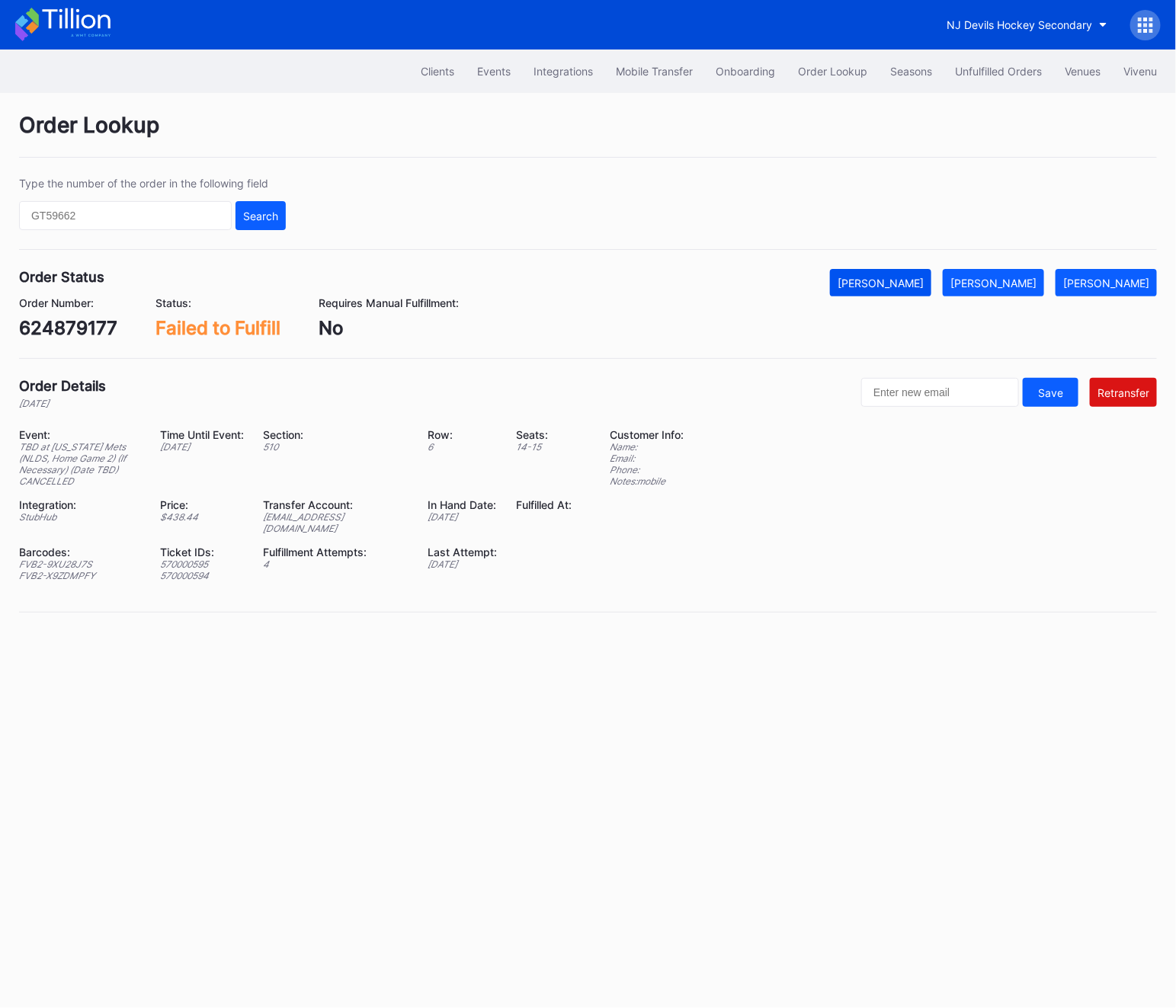
click at [924, 282] on div "[PERSON_NAME]" at bounding box center [879, 283] width 86 height 13
click at [980, 72] on div "Unfulfilled Orders" at bounding box center [998, 72] width 87 height 13
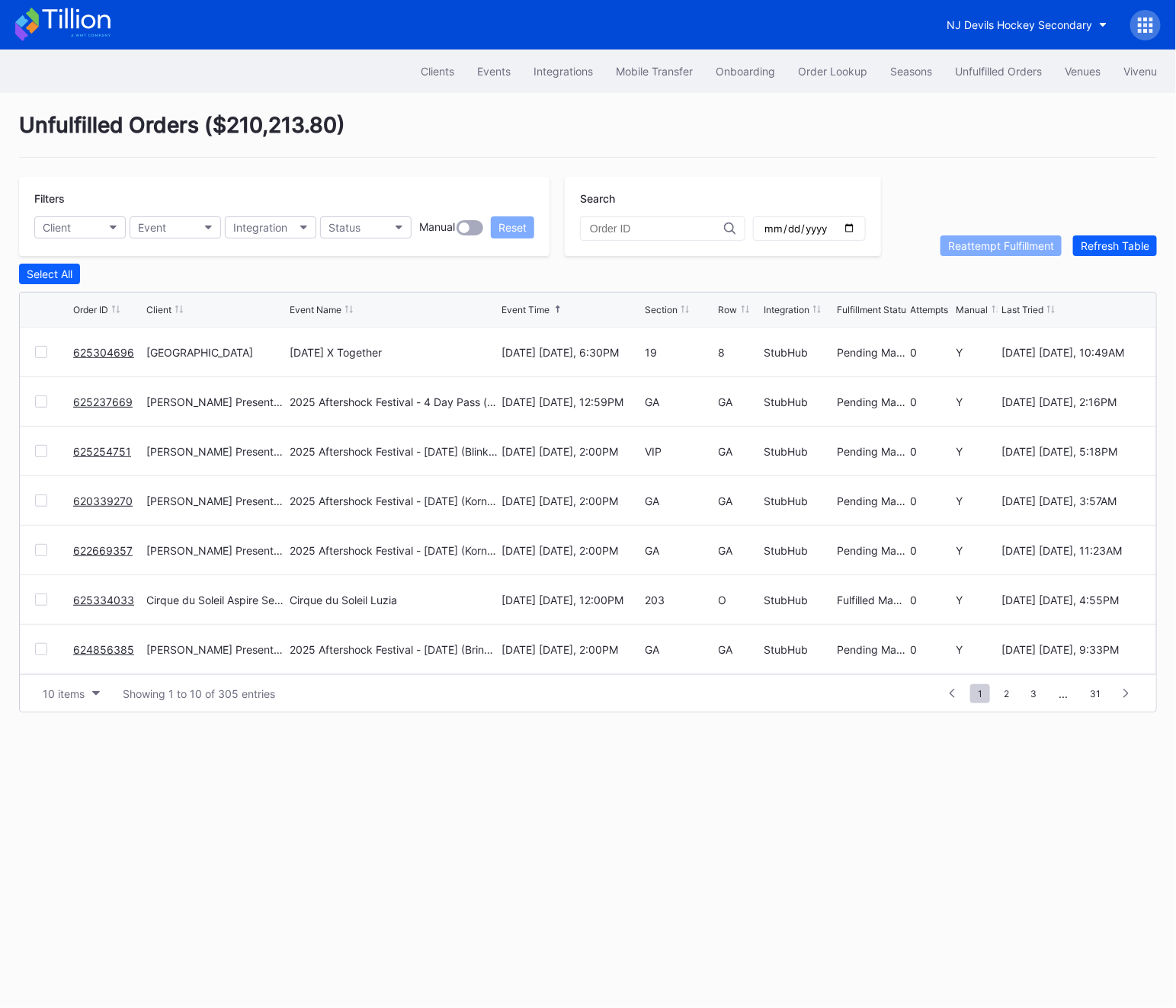
scroll to position [148, 0]
click at [100, 646] on link "624878457" at bounding box center [103, 650] width 59 height 13
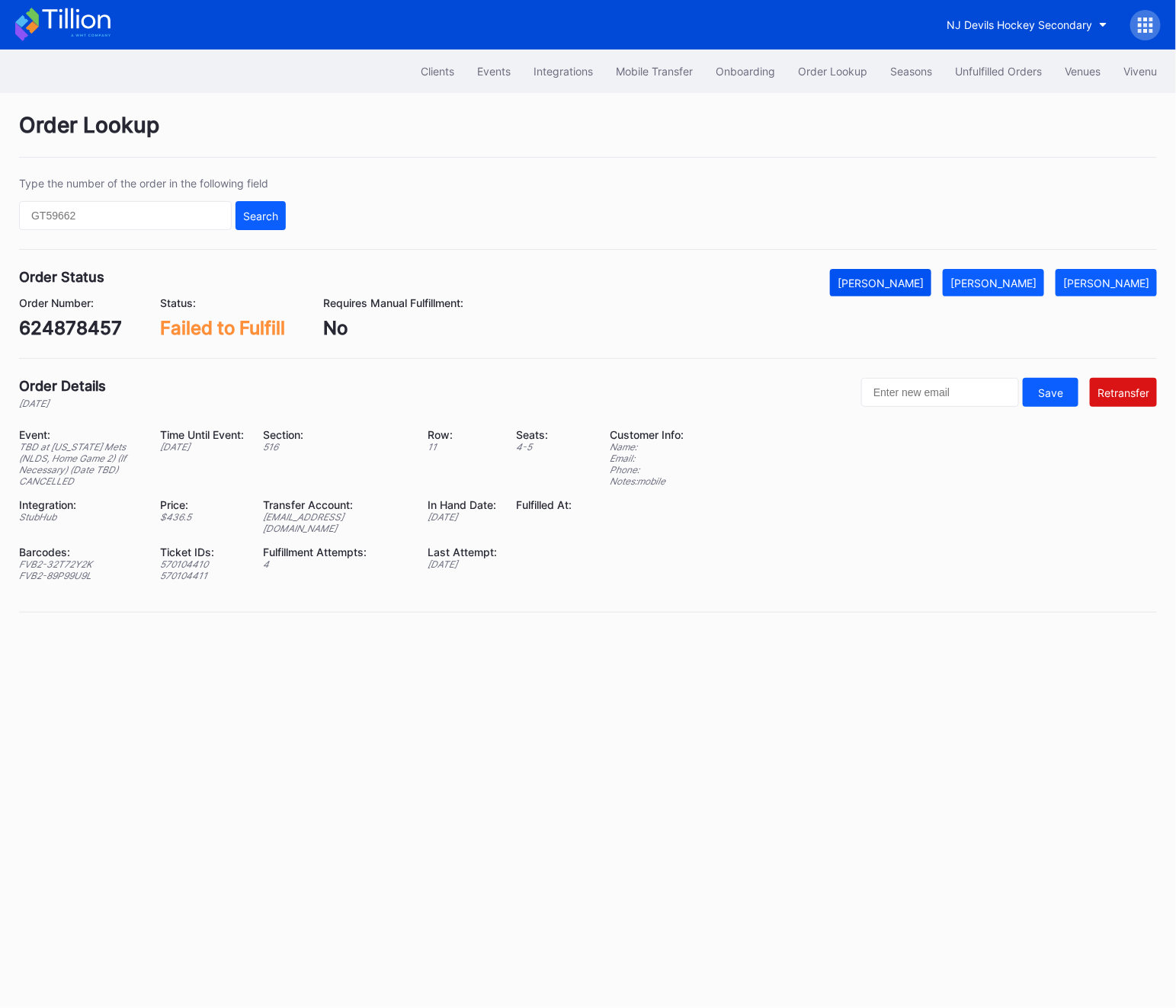
click at [918, 269] on button "[PERSON_NAME]" at bounding box center [880, 282] width 102 height 27
click at [1001, 78] on button "Unfulfilled Orders" at bounding box center [998, 72] width 110 height 28
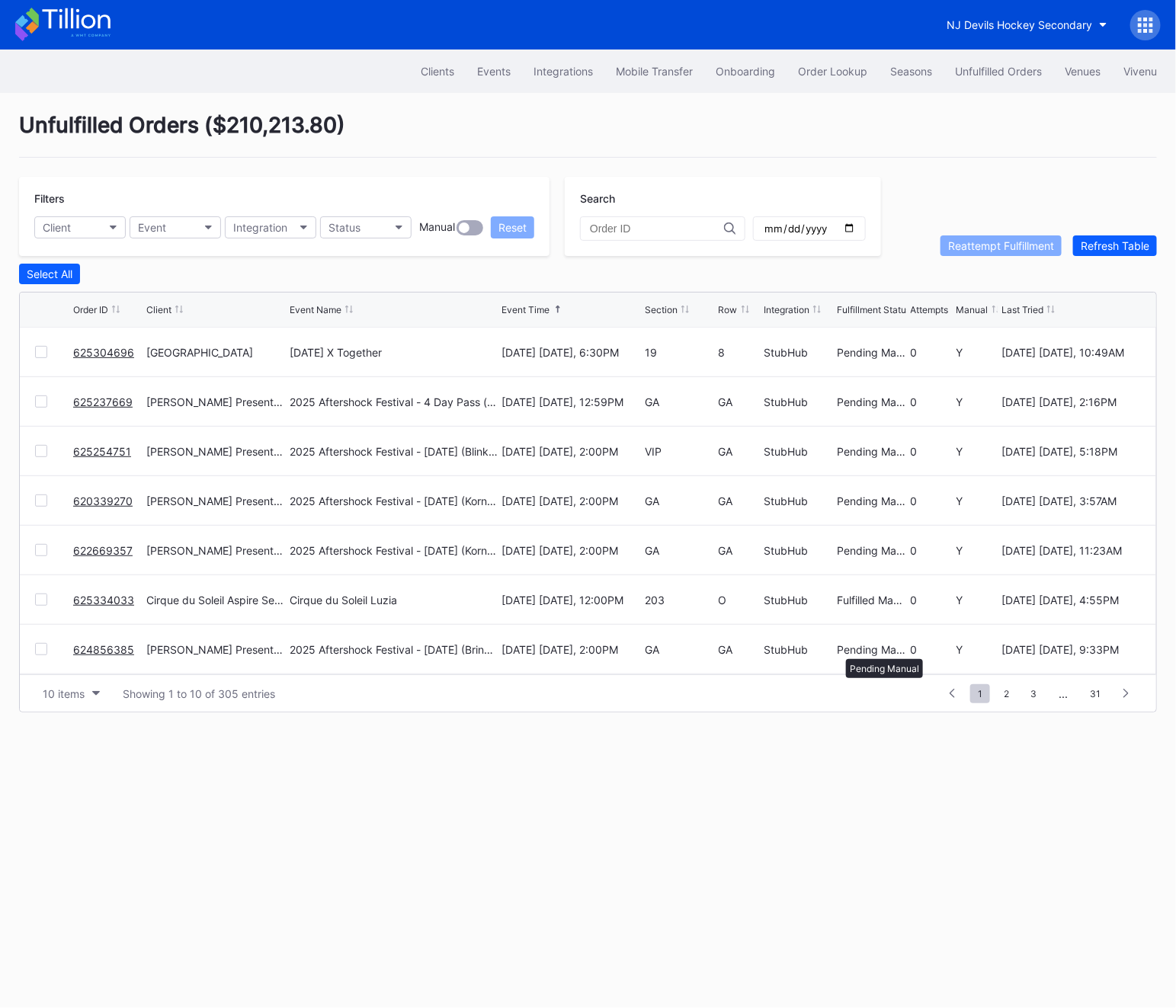
scroll to position [148, 0]
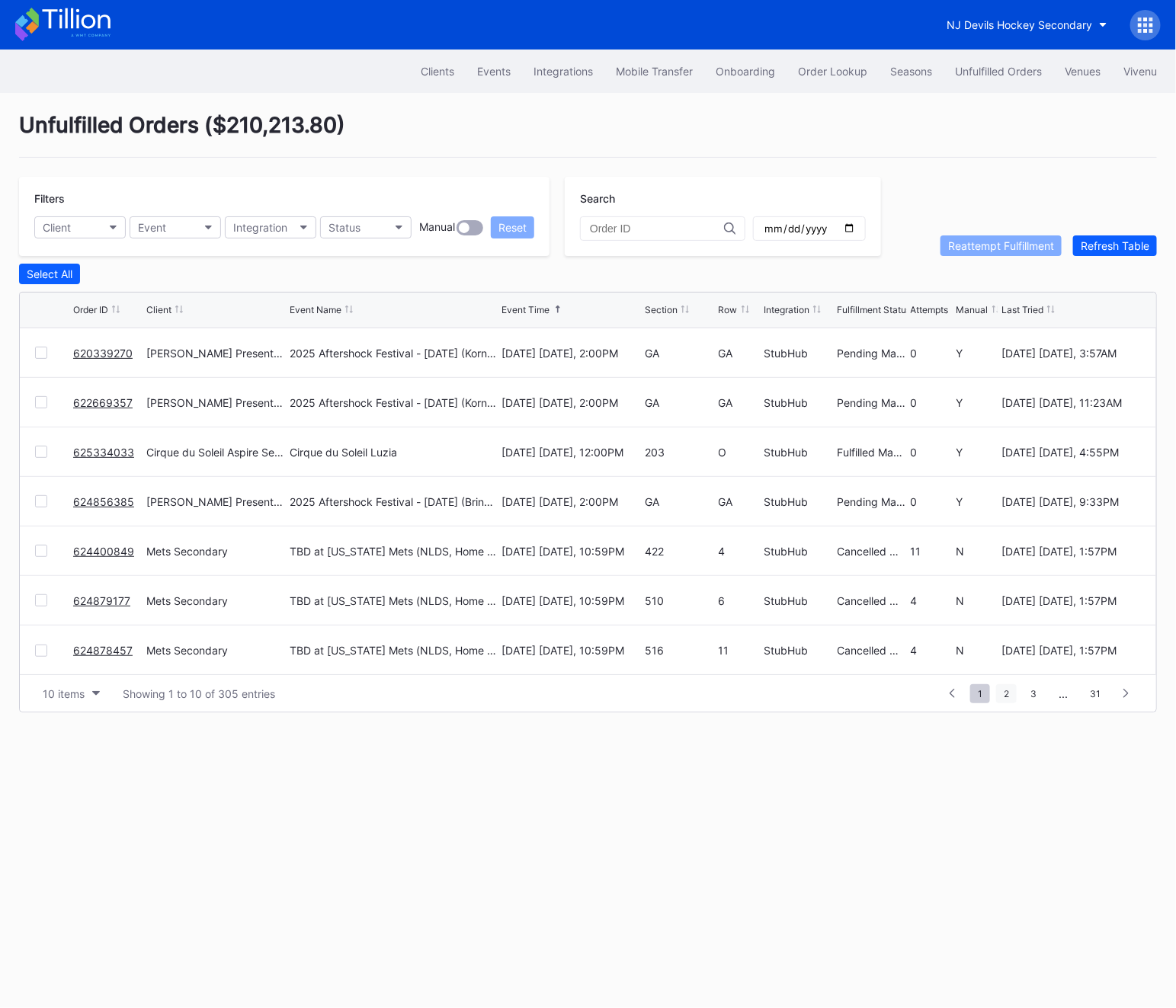
click at [1006, 697] on span "2" at bounding box center [1007, 694] width 21 height 19
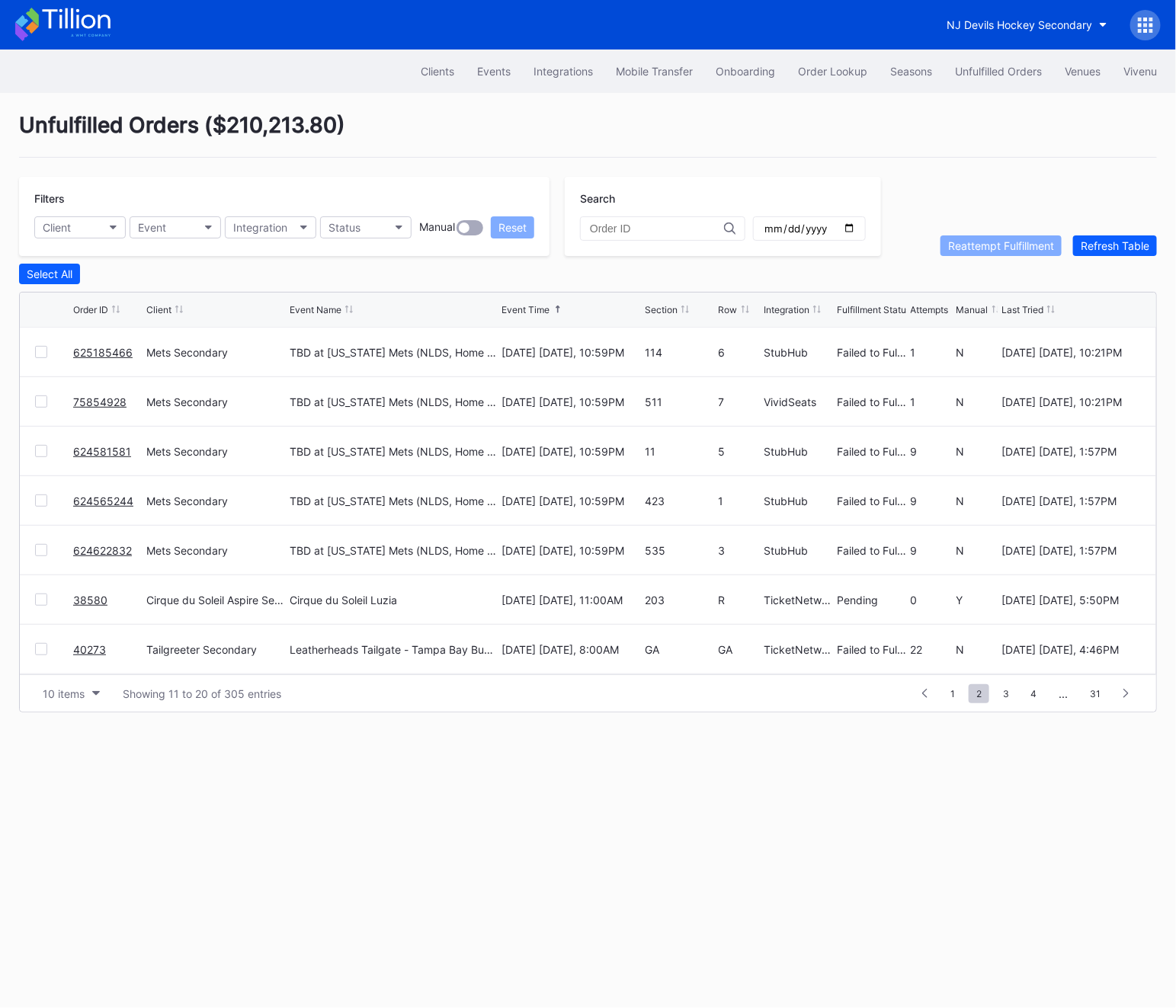
click at [96, 349] on link "625185466" at bounding box center [103, 352] width 59 height 13
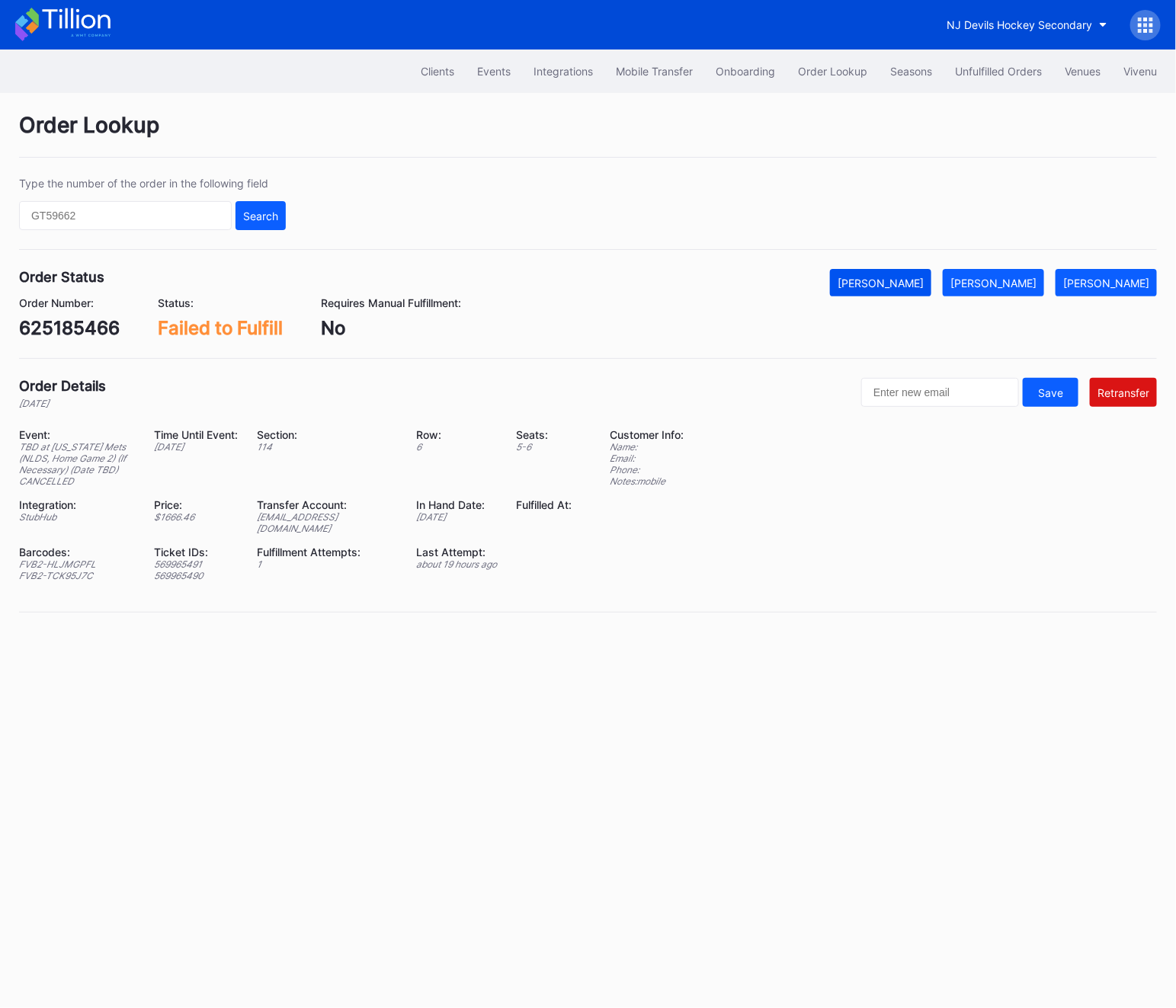
click at [908, 282] on div "[PERSON_NAME]" at bounding box center [879, 283] width 86 height 13
click at [1006, 72] on div "Unfulfilled Orders" at bounding box center [998, 72] width 87 height 13
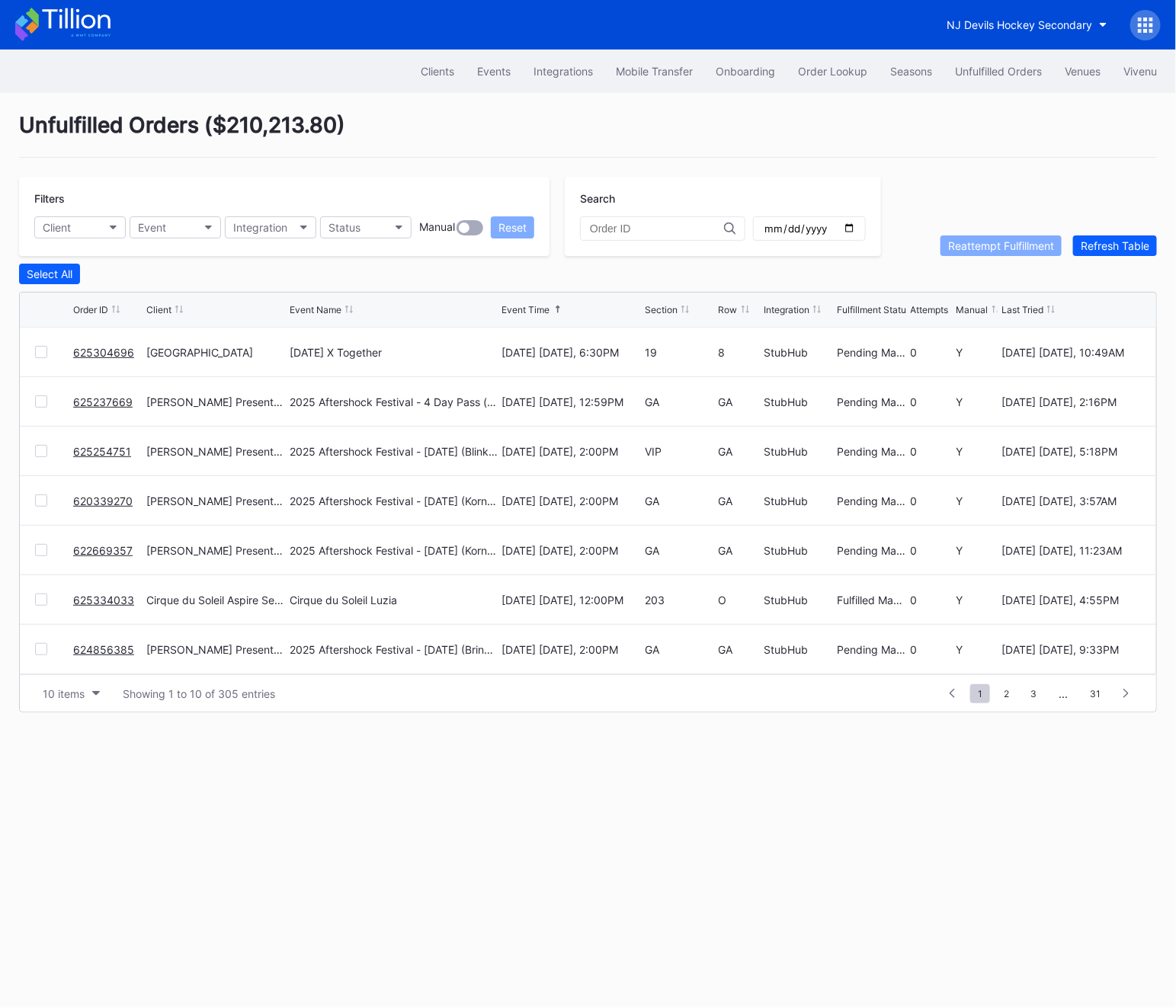
scroll to position [148, 0]
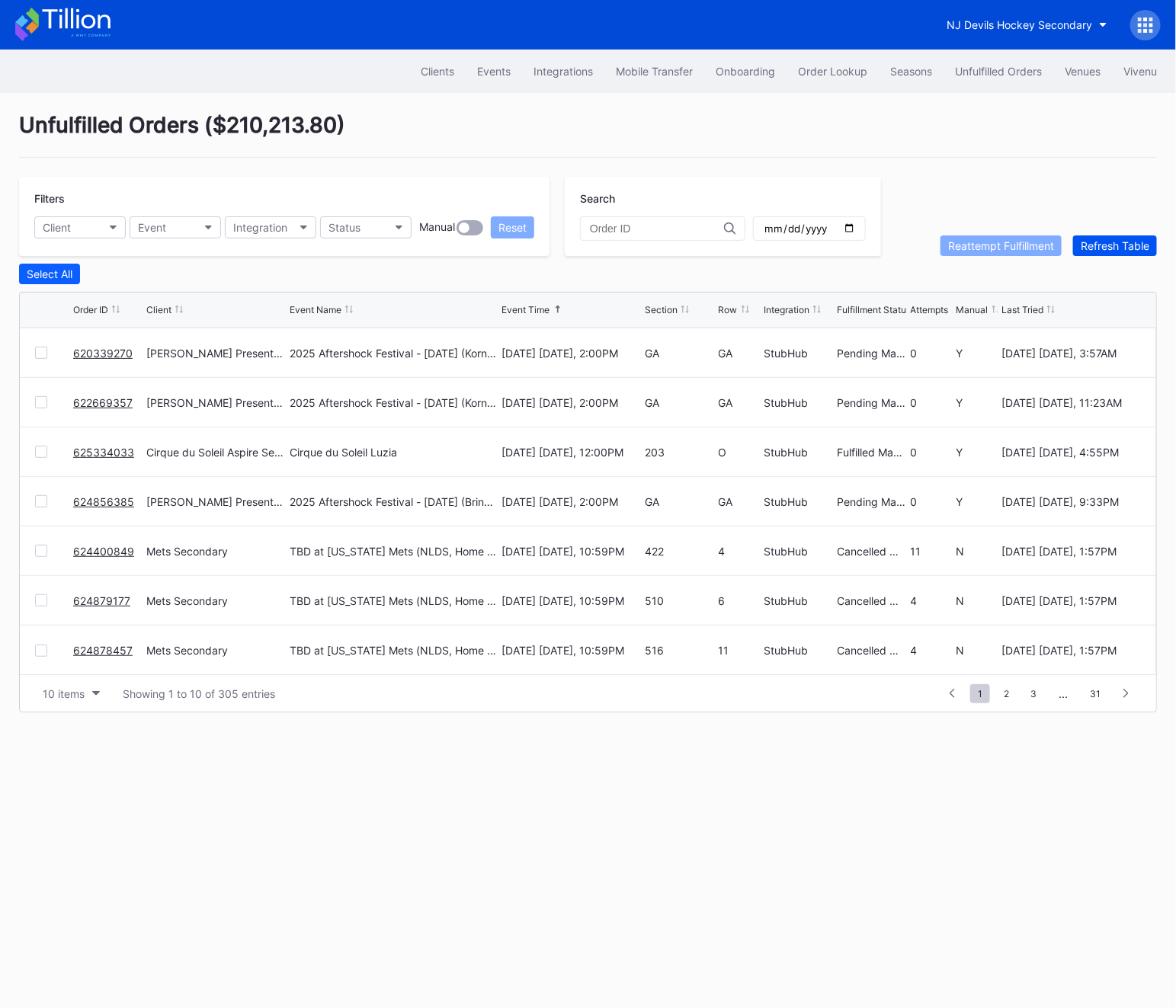
click at [1113, 244] on div "Refresh Table" at bounding box center [1115, 246] width 69 height 13
click at [114, 349] on link "625304696" at bounding box center [104, 352] width 61 height 13
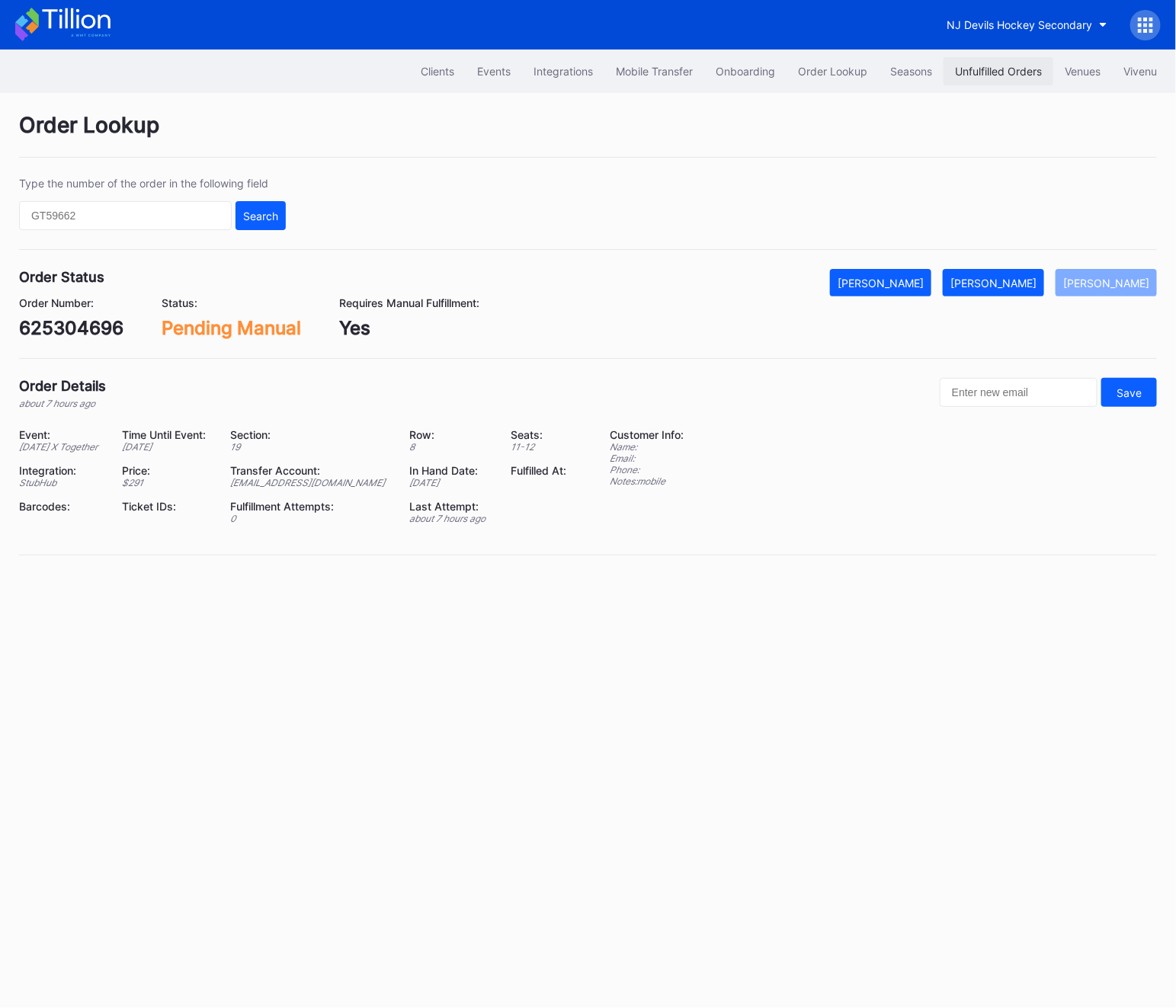
click at [1001, 71] on div "Unfulfilled Orders" at bounding box center [998, 72] width 87 height 13
